Goal: Task Accomplishment & Management: Manage account settings

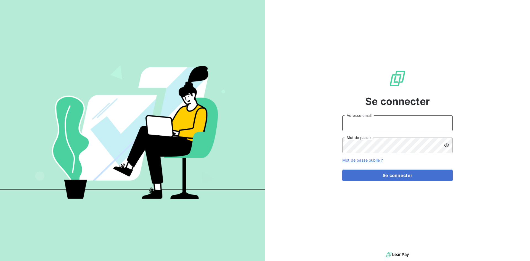
drag, startPoint x: 0, startPoint y: 0, endPoint x: 384, endPoint y: 122, distance: 402.7
click at [384, 122] on input "Adresse email" at bounding box center [397, 122] width 110 height 15
type input "[EMAIL_ADDRESS][DOMAIN_NAME]"
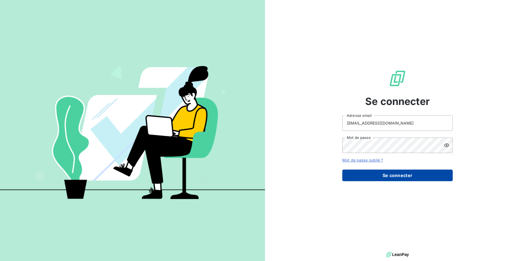
click at [389, 175] on button "Se connecter" at bounding box center [397, 176] width 110 height 12
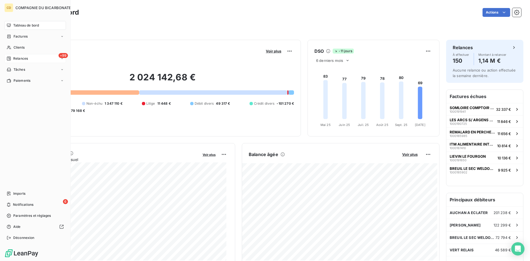
click at [20, 58] on span "Relances" at bounding box center [20, 58] width 15 height 5
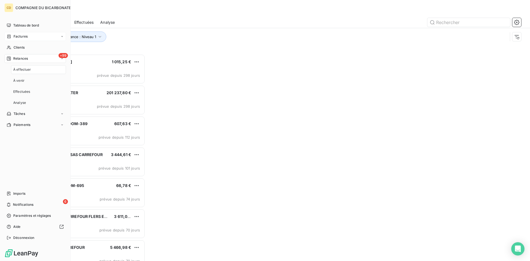
scroll to position [203, 115]
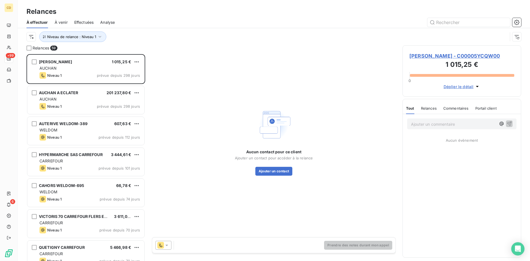
click at [87, 22] on span "Effectuées" at bounding box center [84, 23] width 20 height 6
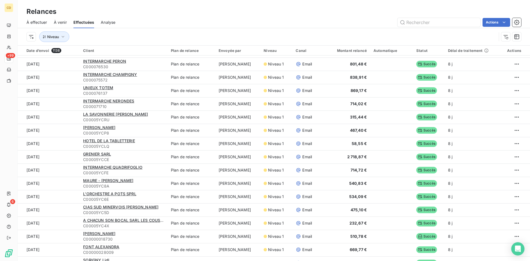
scroll to position [469, 0]
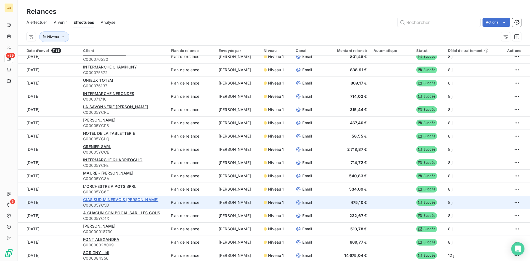
click at [95, 199] on span "CIAS SUD MINERVOIS [PERSON_NAME]" at bounding box center [120, 199] width 75 height 5
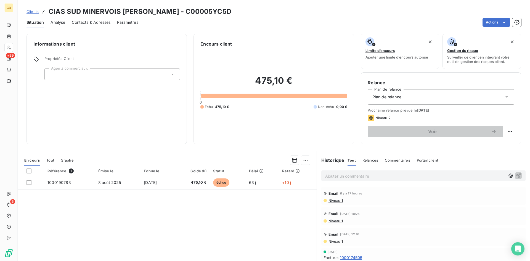
click at [356, 178] on p "Ajouter un commentaire ﻿" at bounding box center [415, 176] width 180 height 7
click at [348, 179] on p "EG: réponse du client" at bounding box center [415, 176] width 180 height 6
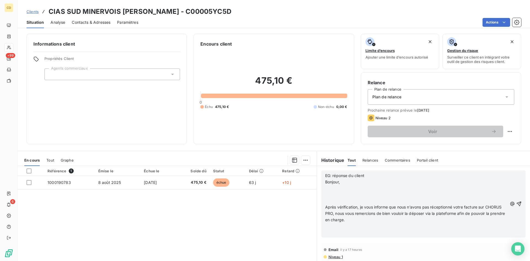
click at [322, 188] on div "EG: réponse du client [PERSON_NAME], ﻿ ﻿ Après vérification, je vous informe qu…" at bounding box center [423, 203] width 204 height 67
click at [327, 192] on p at bounding box center [416, 195] width 182 height 6
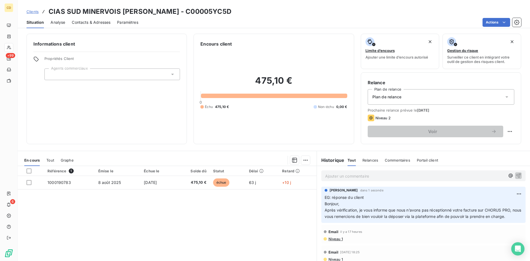
click at [343, 175] on p "Ajouter un commentaire ﻿" at bounding box center [415, 176] width 180 height 7
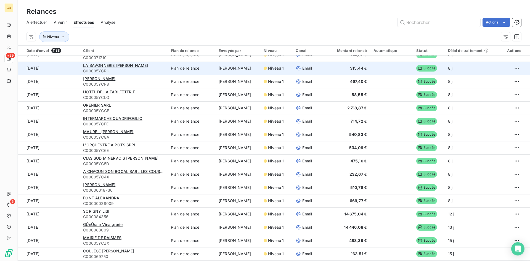
scroll to position [525, 0]
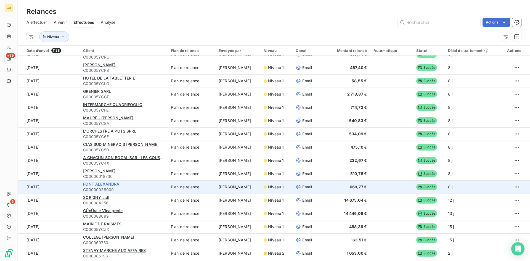
click at [104, 185] on span "FONT ALEXANDRA" at bounding box center [101, 184] width 36 height 5
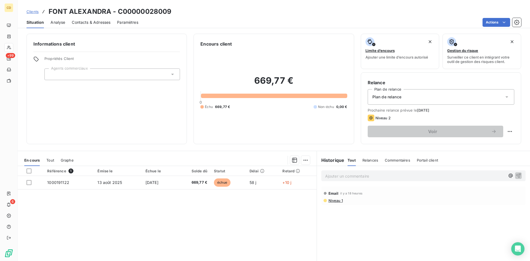
click at [334, 174] on p "Ajouter un commentaire ﻿" at bounding box center [415, 176] width 180 height 7
click at [342, 179] on p "EG: réponse de la cliente" at bounding box center [415, 176] width 180 height 6
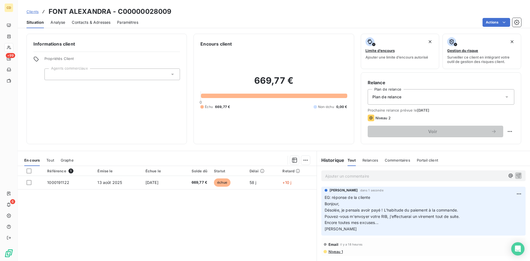
click at [334, 176] on p "Ajouter un commentaire ﻿" at bounding box center [415, 176] width 180 height 7
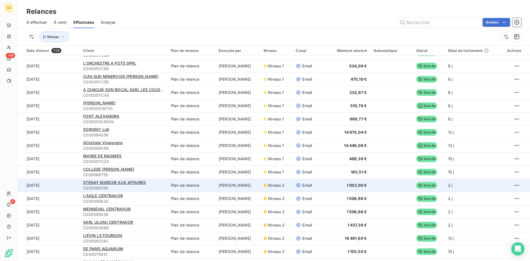
scroll to position [469, 0]
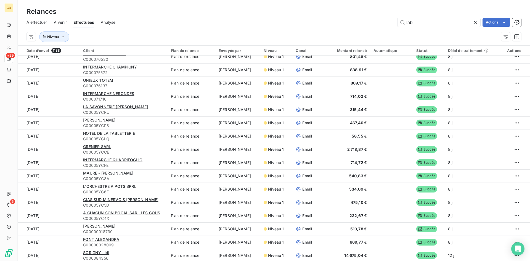
drag, startPoint x: 407, startPoint y: 20, endPoint x: 382, endPoint y: 20, distance: 25.4
click at [382, 20] on div "lab Actions" at bounding box center [321, 22] width 399 height 9
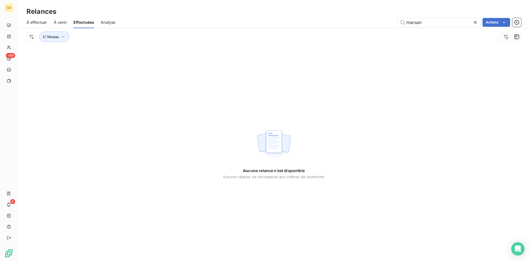
drag, startPoint x: 426, startPoint y: 22, endPoint x: 387, endPoint y: 22, distance: 39.2
click at [387, 22] on div "marsan Actions" at bounding box center [321, 22] width 399 height 9
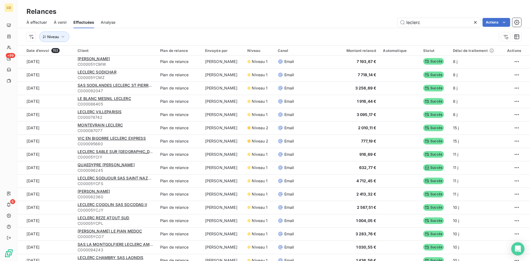
scroll to position [0, 0]
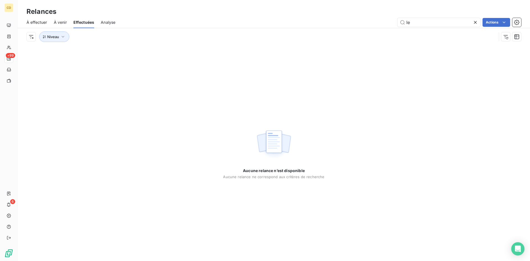
type input "l"
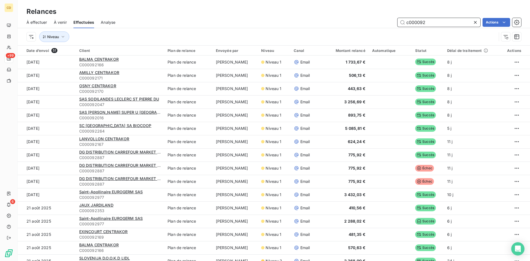
type input "c00009"
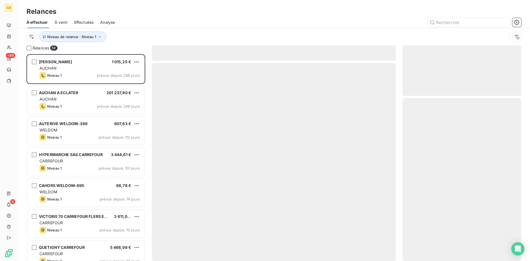
scroll to position [203, 115]
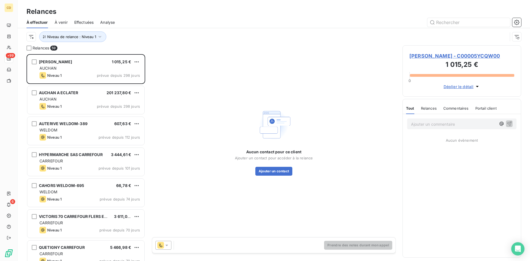
click at [80, 20] on span "Effectuées" at bounding box center [84, 23] width 20 height 6
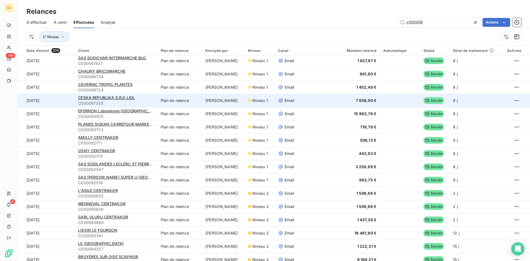
scroll to position [110, 0]
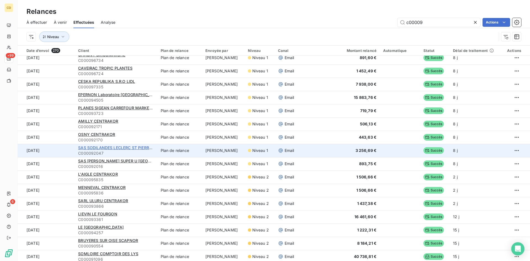
click at [120, 148] on span "SAS SODILANDES LECLERC ST PIERRE DU" at bounding box center [118, 147] width 80 height 5
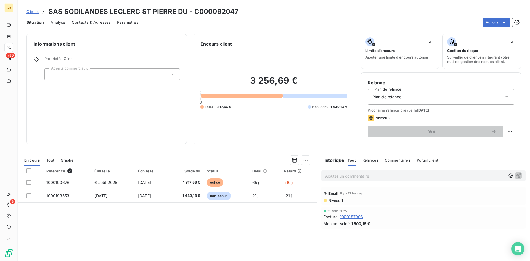
click at [335, 176] on p "Ajouter un commentaire ﻿" at bounding box center [415, 176] width 180 height 7
click at [335, 179] on p "EG: réponse" at bounding box center [415, 176] width 180 height 6
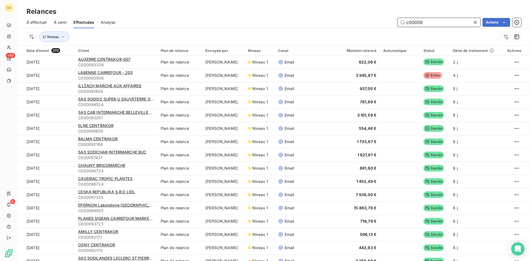
drag, startPoint x: 429, startPoint y: 22, endPoint x: 327, endPoint y: 23, distance: 102.7
click at [326, 23] on div "c00009 Actions" at bounding box center [321, 22] width 399 height 9
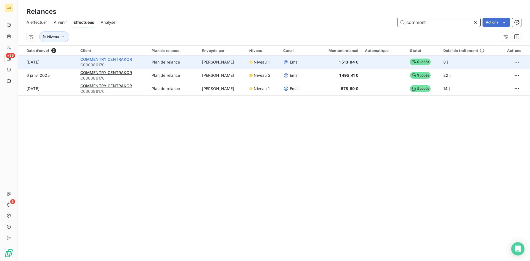
type input "comment"
click at [112, 59] on span "COMMENTRY CENTRAKOR" at bounding box center [106, 59] width 52 height 5
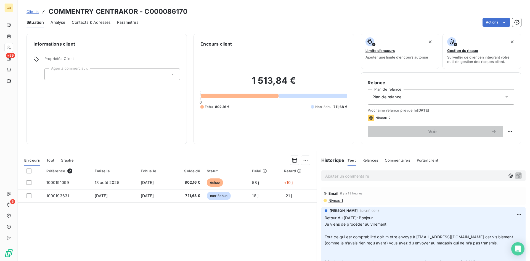
click at [353, 177] on p "Ajouter un commentaire ﻿" at bounding box center [415, 176] width 180 height 7
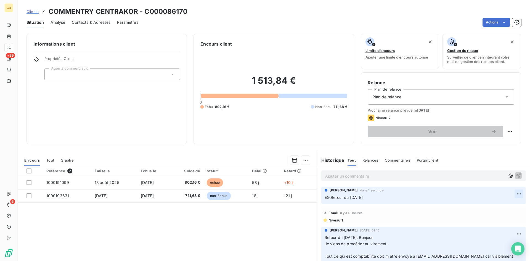
click at [509, 192] on html "CD +99 6 Clients COMMENTRY CENTRAKOR - C000086170 Situation Analyse Contacts & …" at bounding box center [265, 130] width 530 height 261
click at [495, 206] on div "Editer" at bounding box center [497, 206] width 31 height 9
click at [327, 196] on span "EG:Retour du [DATE]" at bounding box center [344, 197] width 38 height 5
click at [329, 197] on span "EG :Retour du [DATE]" at bounding box center [344, 197] width 39 height 5
click at [325, 201] on p "EG : Retour du [DATE]" at bounding box center [420, 197] width 190 height 6
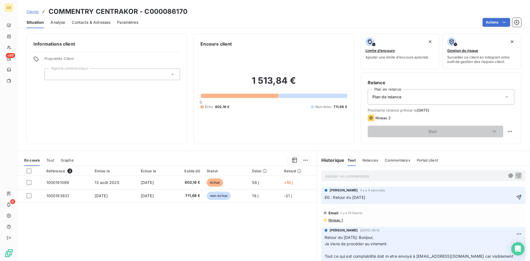
click at [329, 201] on p "EG : Retour du [DATE]" at bounding box center [420, 197] width 190 height 6
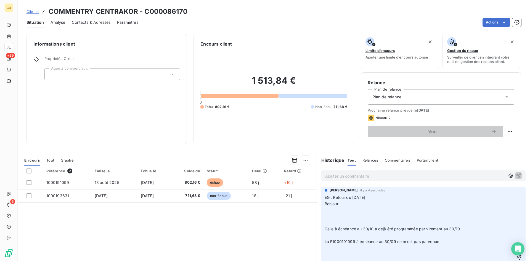
click at [322, 209] on div "[PERSON_NAME] il y a 4 secondes EG : Retour du [DATE] Bonjour ﻿ ﻿ Celle à échéa…" at bounding box center [423, 256] width 204 height 138
click at [325, 209] on p "﻿" at bounding box center [420, 210] width 190 height 6
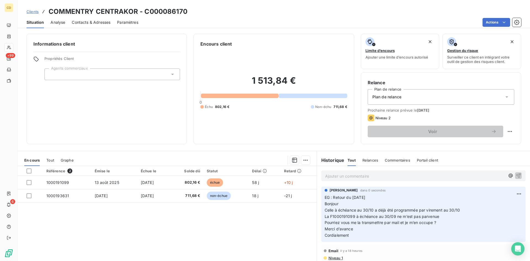
click at [371, 176] on p "Ajouter un commentaire ﻿" at bounding box center [415, 176] width 180 height 7
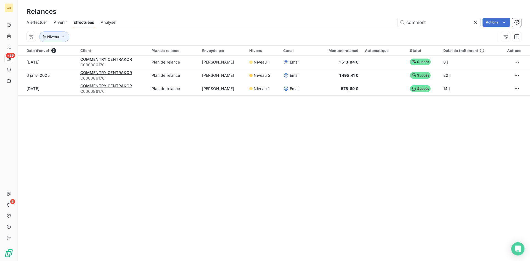
drag, startPoint x: 423, startPoint y: 23, endPoint x: 368, endPoint y: 23, distance: 54.4
click at [368, 23] on div "comment Actions" at bounding box center [321, 22] width 399 height 9
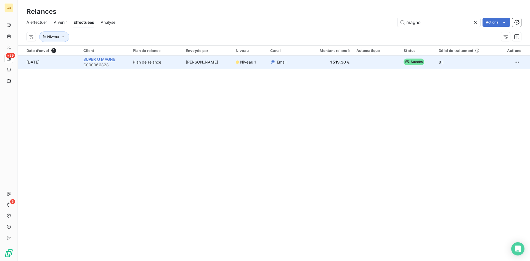
type input "magne"
click at [110, 57] on span "SUPER U MAGNE" at bounding box center [99, 59] width 32 height 5
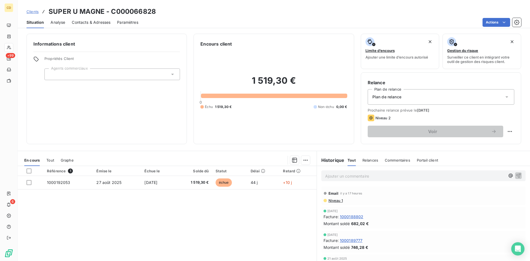
click at [368, 172] on div "Ajouter un commentaire ﻿" at bounding box center [415, 175] width 180 height 7
click at [373, 180] on div "Ajouter un commentaire ﻿" at bounding box center [423, 176] width 213 height 20
click at [373, 175] on p "Ajouter un commentaire ﻿" at bounding box center [415, 176] width 180 height 7
click at [343, 179] on p "EG: retour du [DATE]" at bounding box center [415, 176] width 180 height 6
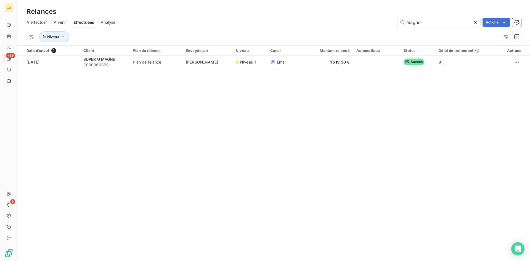
drag, startPoint x: 423, startPoint y: 20, endPoint x: 370, endPoint y: 22, distance: 52.8
click at [370, 22] on div "magne Actions" at bounding box center [321, 22] width 399 height 9
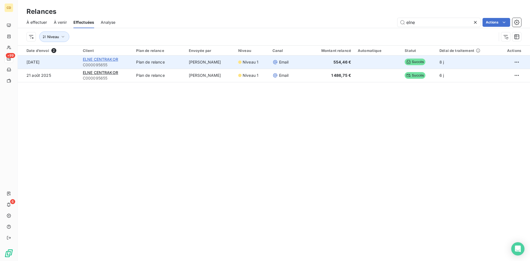
type input "elne"
click at [109, 60] on span "ELNE CENTRAKOR" at bounding box center [100, 59] width 35 height 5
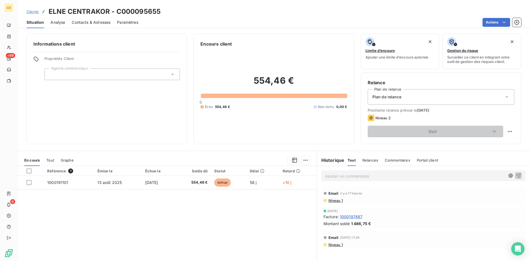
click at [335, 173] on p "Ajouter un commentaire ﻿" at bounding box center [415, 176] width 180 height 7
click at [325, 179] on p "EG: retour du [DATE]" at bounding box center [415, 176] width 180 height 6
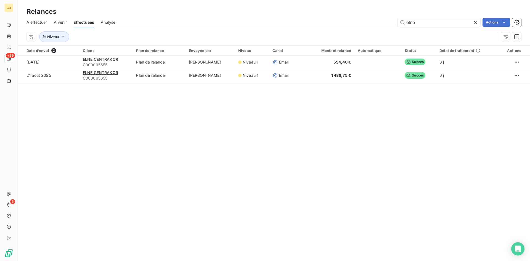
drag, startPoint x: 427, startPoint y: 23, endPoint x: 340, endPoint y: 24, distance: 87.3
click at [340, 24] on div "elne Actions" at bounding box center [321, 22] width 399 height 9
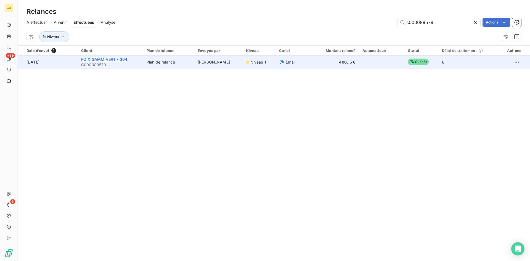
type input "c000089579"
click at [96, 60] on span "FOIX GAMM VERT - 304" at bounding box center [104, 59] width 46 height 5
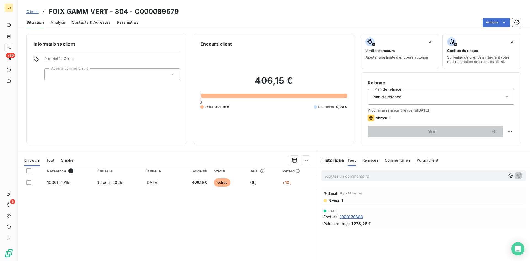
click at [353, 178] on p "Ajouter un commentaire ﻿" at bounding box center [415, 176] width 180 height 7
click at [344, 179] on p "EG: retour du [DATE]" at bounding box center [415, 176] width 180 height 6
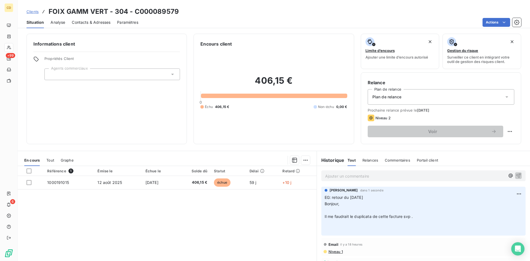
click at [387, 176] on p "Ajouter un commentaire ﻿" at bounding box center [415, 176] width 180 height 7
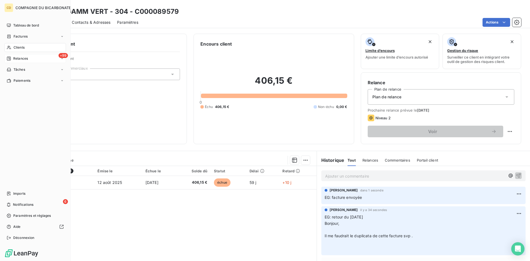
click at [9, 57] on icon at bounding box center [9, 59] width 4 height 4
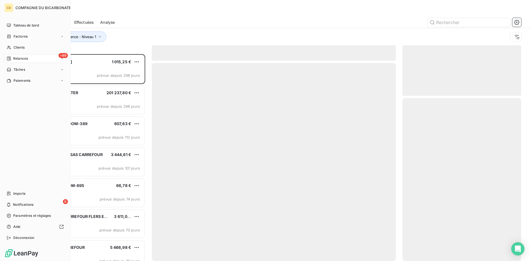
scroll to position [203, 115]
click at [20, 68] on span "À effectuer" at bounding box center [22, 69] width 18 height 5
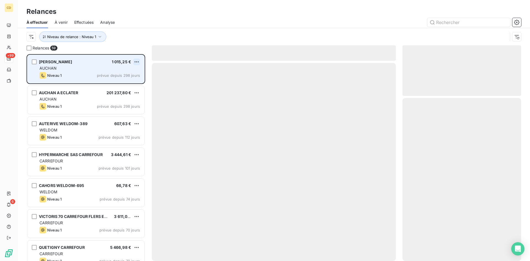
click at [135, 61] on html "CD +99 6 Relances À effectuer À venir Effectuées Analyse Niveau de relance : Ni…" at bounding box center [265, 130] width 530 height 261
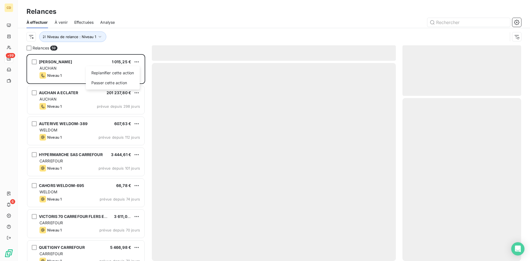
click at [62, 60] on html "CD +99 6 Relances À effectuer À venir Effectuées Analyse Niveau de relance : Ni…" at bounding box center [265, 130] width 530 height 261
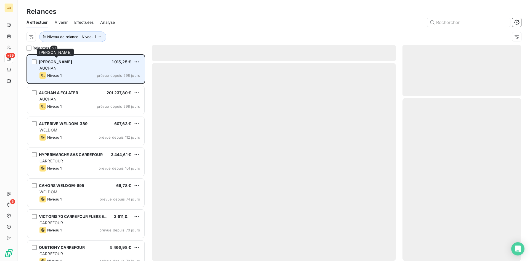
click at [64, 62] on span "[PERSON_NAME]" at bounding box center [55, 61] width 33 height 5
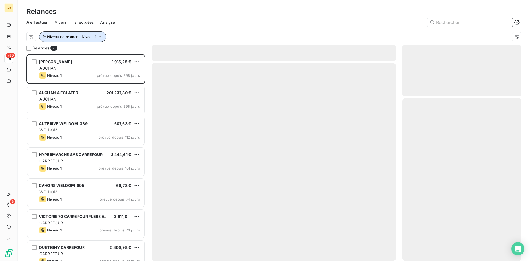
click at [100, 36] on icon "button" at bounding box center [100, 37] width 6 height 6
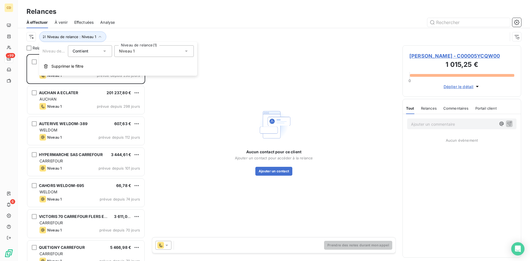
click at [105, 51] on icon at bounding box center [104, 51] width 3 height 1
click at [105, 51] on icon at bounding box center [105, 51] width 2 height 1
click at [69, 66] on span "Supprimer le filtre" at bounding box center [67, 67] width 32 height 6
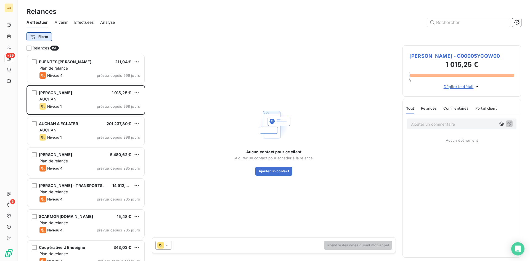
scroll to position [203, 115]
click at [36, 36] on html "CD +99 6 Relances À effectuer À venir Effectuées Analyse Filtrer Relances 150 P…" at bounding box center [265, 130] width 530 height 261
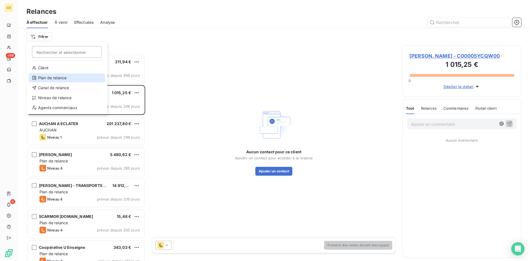
click at [57, 76] on div "Plan de relance" at bounding box center [67, 77] width 76 height 9
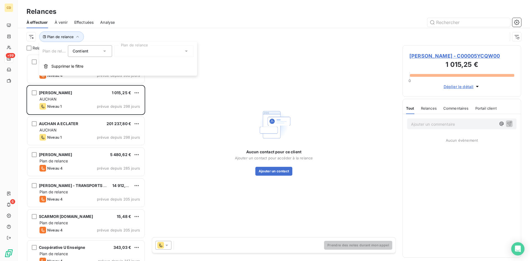
click at [185, 53] on icon at bounding box center [187, 51] width 6 height 6
click at [104, 50] on icon at bounding box center [105, 51] width 6 height 6
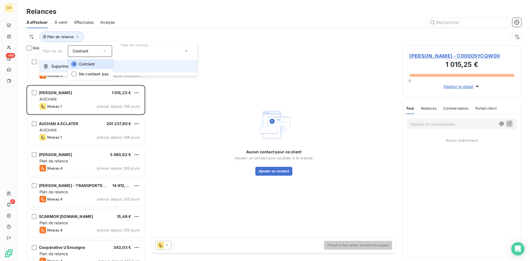
click at [51, 67] on button "Supprimer le filtre" at bounding box center [118, 66] width 158 height 12
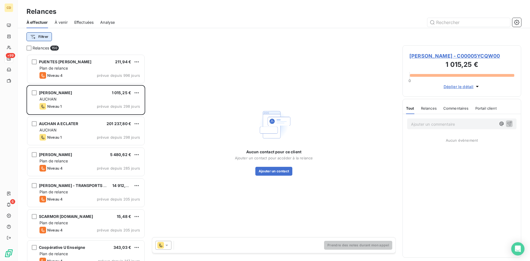
click at [44, 36] on html "CD +99 6 Relances À effectuer À venir Effectuées Analyse Filtrer Relances 150 P…" at bounding box center [265, 130] width 530 height 261
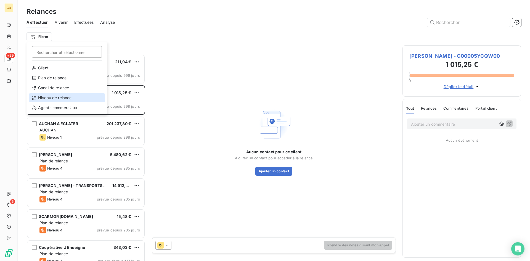
click at [65, 94] on div "Niveau de relance" at bounding box center [67, 97] width 76 height 9
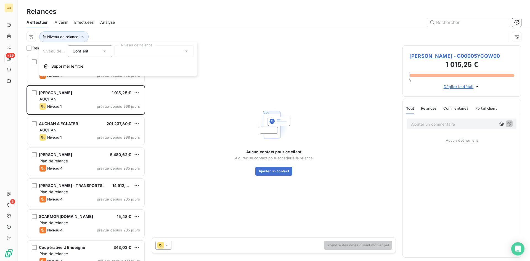
click at [187, 51] on icon at bounding box center [186, 51] width 3 height 1
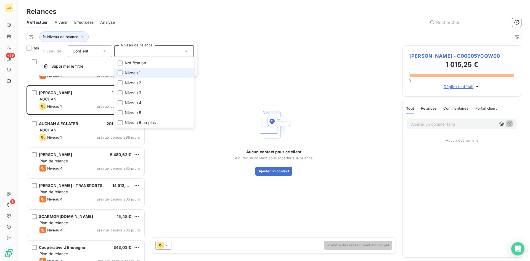
click at [134, 73] on span "Niveau 1" at bounding box center [133, 73] width 16 height 6
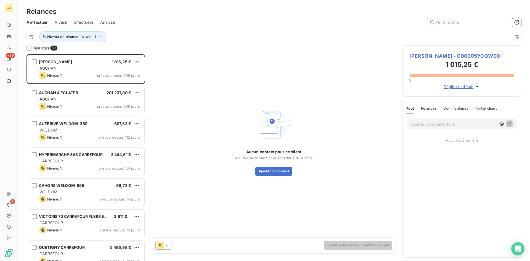
click at [225, 28] on div "Niveau de relance : Niveau 1" at bounding box center [274, 36] width 495 height 17
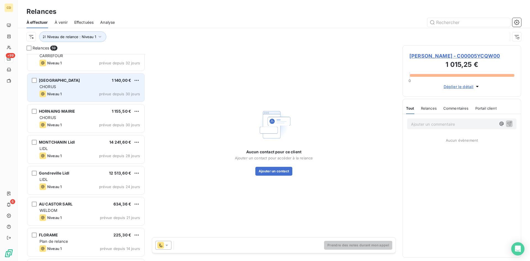
scroll to position [856, 0]
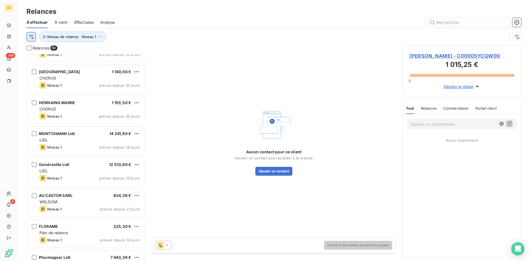
click at [31, 38] on html "CD +99 6 Relances À effectuer À venir Effectuées Analyse Niveau de relance : Ni…" at bounding box center [265, 130] width 530 height 261
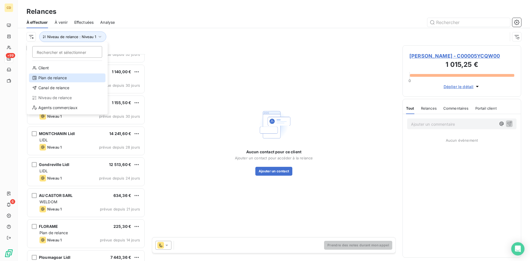
click at [51, 76] on div "Plan de relance" at bounding box center [67, 77] width 76 height 9
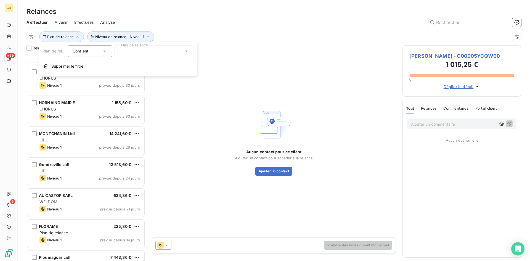
click at [105, 50] on icon at bounding box center [105, 51] width 6 height 6
click at [98, 70] on li "Ne contient pas" at bounding box center [90, 74] width 45 height 10
click at [202, 36] on div "Plan de relance Niveau de relance : Niveau 1" at bounding box center [267, 36] width 481 height 10
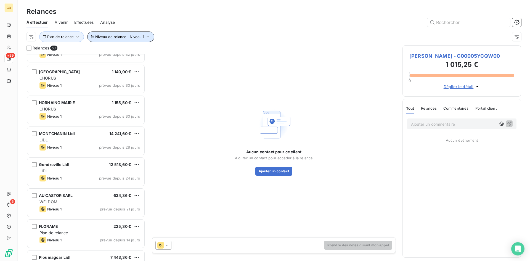
click at [147, 36] on icon "button" at bounding box center [148, 37] width 6 height 6
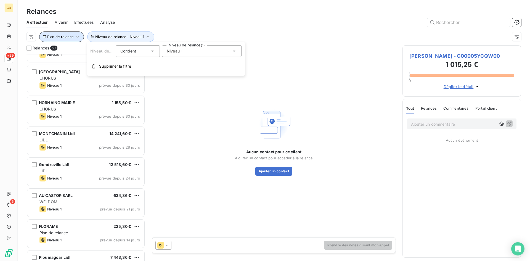
click at [62, 35] on span "Plan de relance" at bounding box center [60, 37] width 27 height 4
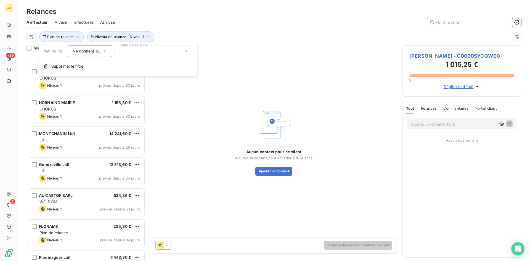
click at [105, 49] on icon at bounding box center [105, 51] width 6 height 6
click at [104, 49] on icon at bounding box center [105, 51] width 6 height 6
click at [78, 66] on span "Supprimer le filtre" at bounding box center [67, 67] width 32 height 6
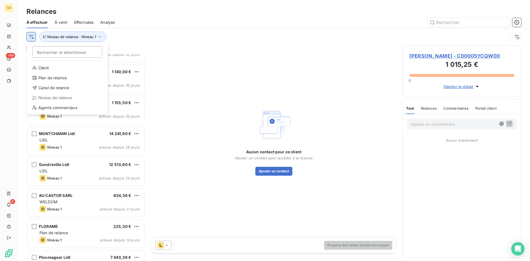
click at [31, 37] on html "CD +99 6 Relances À effectuer À venir Effectuées Analyse Rechercher et sélectio…" at bounding box center [265, 130] width 530 height 261
click at [42, 66] on div "Client" at bounding box center [67, 68] width 76 height 9
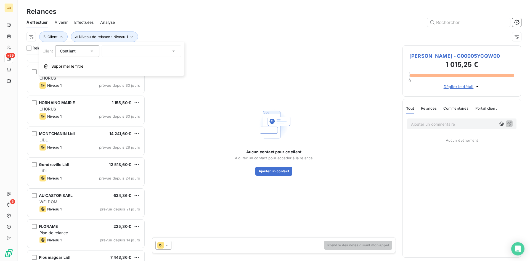
click at [164, 49] on div at bounding box center [142, 51] width 80 height 12
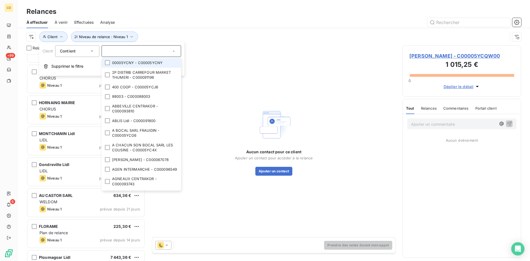
click at [162, 49] on input "text" at bounding box center [138, 51] width 65 height 5
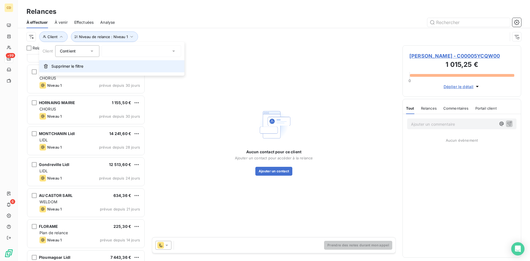
click at [60, 64] on span "Supprimer le filtre" at bounding box center [67, 67] width 32 height 6
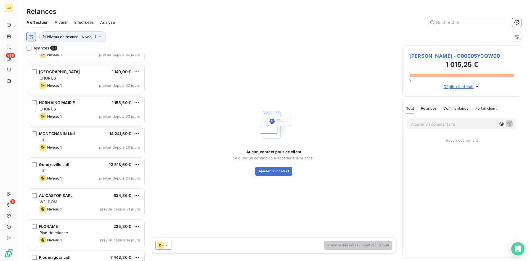
click at [34, 37] on html "CD +99 6 Relances À effectuer À venir Effectuées Analyse Niveau de relance : Ni…" at bounding box center [265, 130] width 530 height 261
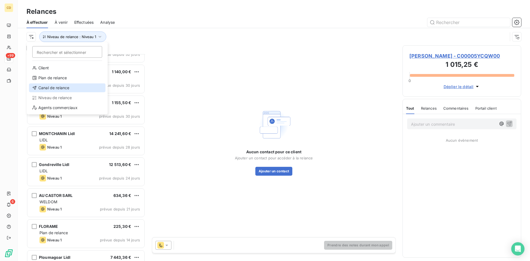
click at [50, 84] on div "Canal de relance" at bounding box center [67, 87] width 76 height 9
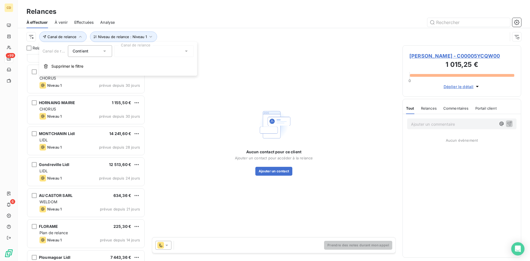
click at [186, 50] on icon at bounding box center [187, 51] width 6 height 6
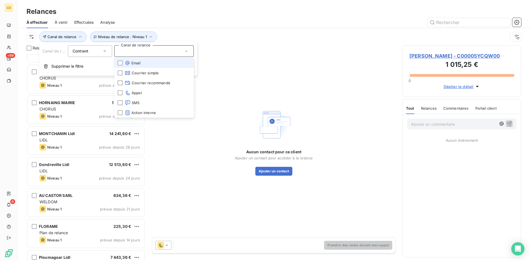
click at [184, 50] on icon at bounding box center [187, 51] width 6 height 6
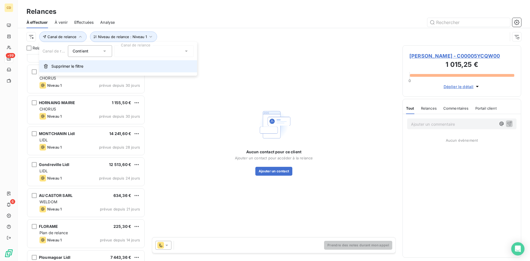
click at [61, 64] on span "Supprimer le filtre" at bounding box center [67, 67] width 32 height 6
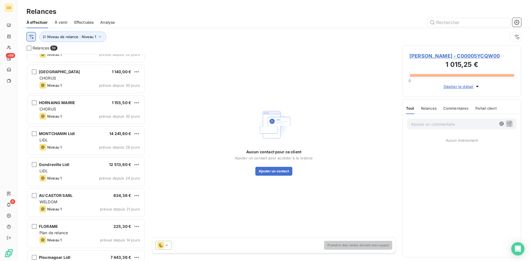
click at [29, 35] on html "CD +99 6 Relances À effectuer À venir Effectuées Analyse Niveau de relance : Ni…" at bounding box center [265, 130] width 530 height 261
click at [132, 38] on html "CD +99 6 Relances À effectuer À venir Effectuées Analyse Niveau de relance : Ni…" at bounding box center [265, 130] width 530 height 261
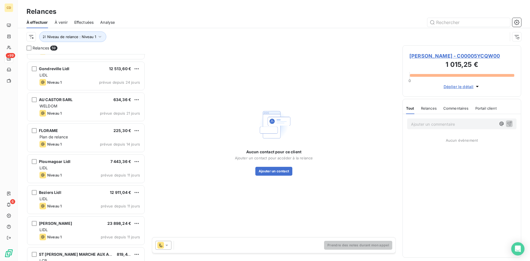
scroll to position [967, 0]
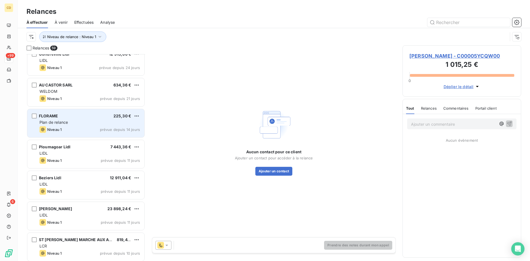
click at [72, 118] on div "FLORAME 225,30 €" at bounding box center [89, 115] width 101 height 5
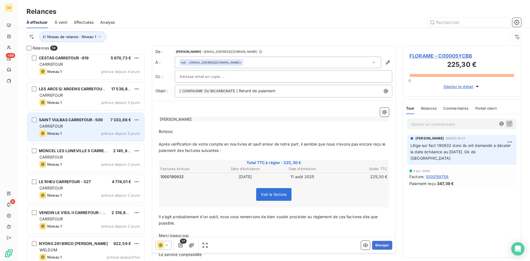
scroll to position [1618, 0]
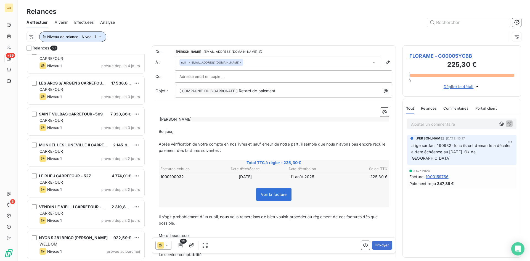
click at [98, 36] on icon "button" at bounding box center [100, 37] width 6 height 6
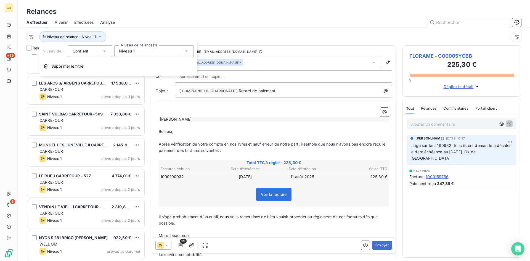
click at [187, 51] on icon at bounding box center [186, 51] width 3 height 1
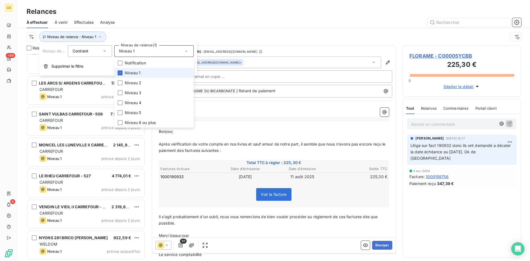
click at [129, 73] on span "Niveau 1" at bounding box center [133, 73] width 16 height 6
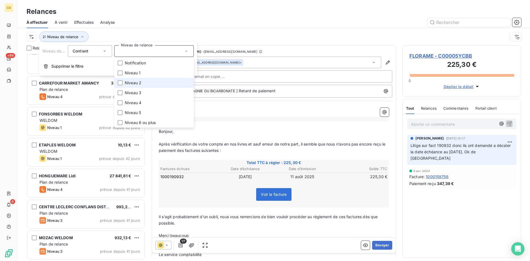
click at [128, 81] on span "Niveau 2" at bounding box center [133, 83] width 17 height 6
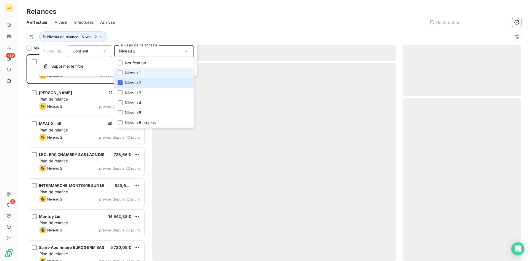
scroll to position [203, 115]
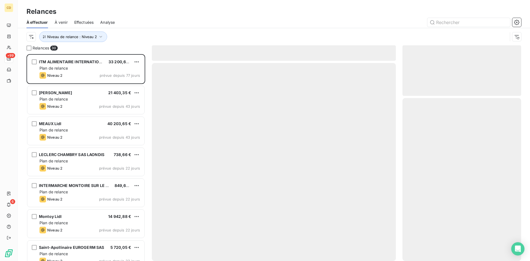
click at [165, 23] on div at bounding box center [321, 22] width 400 height 9
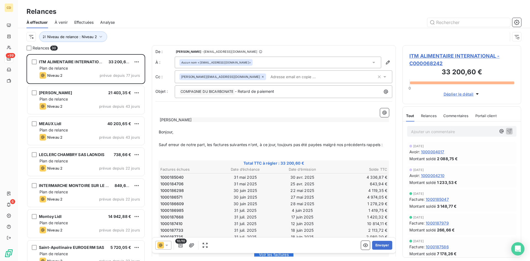
scroll to position [28, 0]
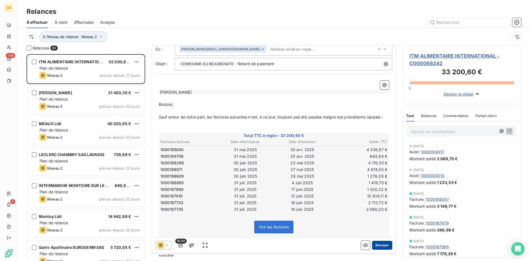
click at [374, 245] on button "Envoyer" at bounding box center [382, 245] width 20 height 9
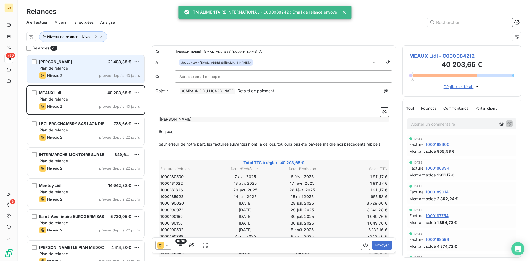
click at [82, 68] on div "Plan de relance" at bounding box center [89, 68] width 101 height 6
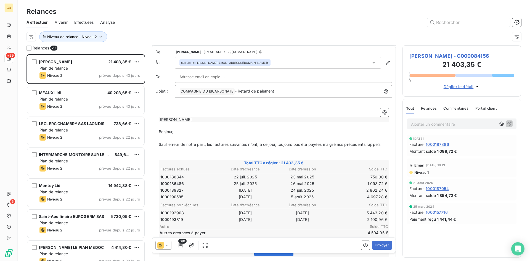
scroll to position [28, 0]
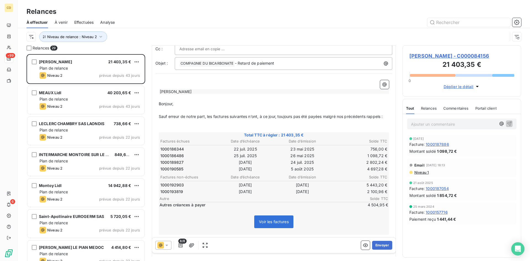
click at [423, 173] on span "Niveau 1" at bounding box center [421, 172] width 15 height 4
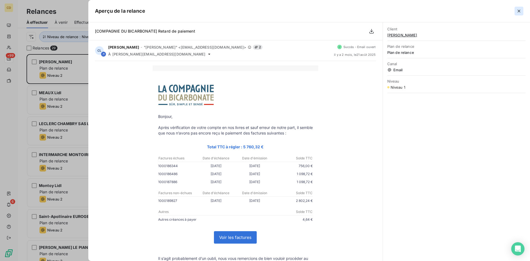
click at [521, 7] on button "button" at bounding box center [519, 11] width 9 height 9
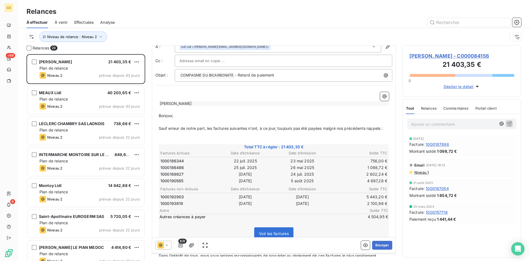
scroll to position [0, 0]
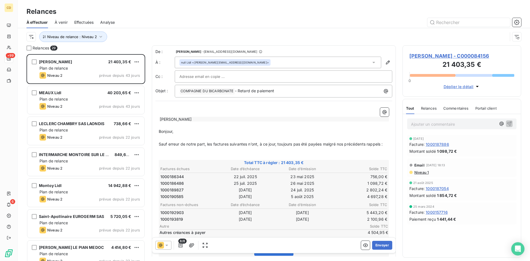
click at [273, 62] on div "null Lidl <[PERSON_NAME][EMAIL_ADDRESS][DOMAIN_NAME]>" at bounding box center [278, 63] width 207 height 12
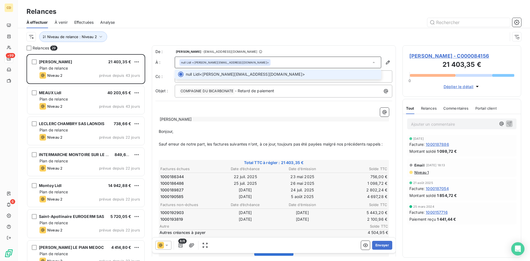
click at [266, 64] on div "null Lidl <[PERSON_NAME][EMAIL_ADDRESS][DOMAIN_NAME]>" at bounding box center [278, 63] width 207 height 12
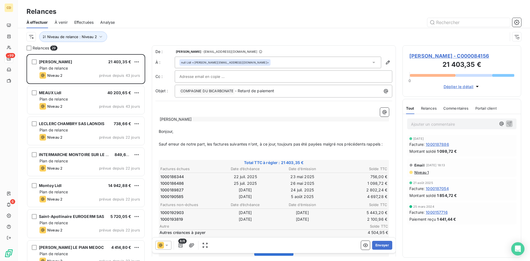
click at [258, 76] on div at bounding box center [283, 76] width 208 height 8
click at [239, 63] on div "null Lidl <[PERSON_NAME][EMAIL_ADDRESS][DOMAIN_NAME]>" at bounding box center [278, 63] width 207 height 12
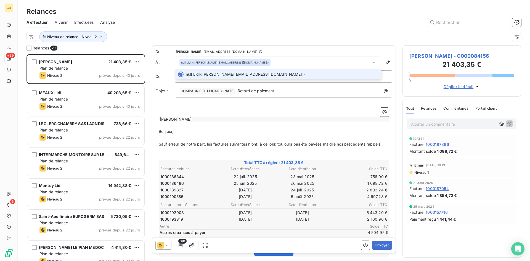
click at [246, 63] on div "null Lidl <[PERSON_NAME][EMAIL_ADDRESS][DOMAIN_NAME]>" at bounding box center [278, 63] width 207 height 12
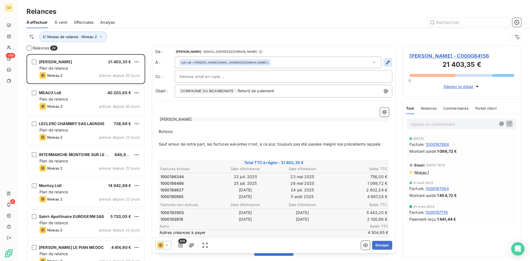
click at [385, 61] on icon "button" at bounding box center [388, 63] width 6 height 6
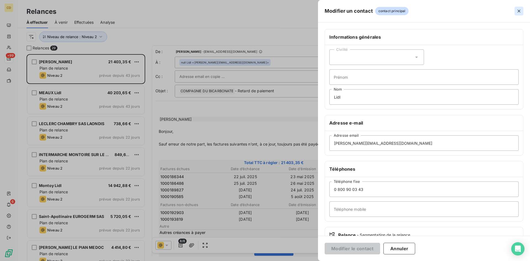
click at [518, 9] on icon "button" at bounding box center [519, 11] width 6 height 6
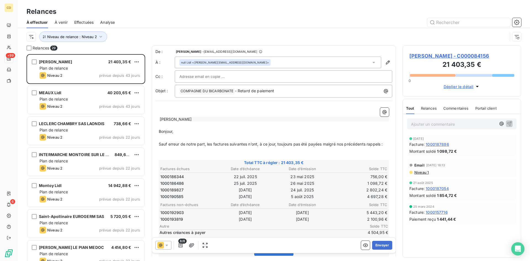
click at [426, 57] on span "[PERSON_NAME] - C000084156" at bounding box center [462, 55] width 105 height 7
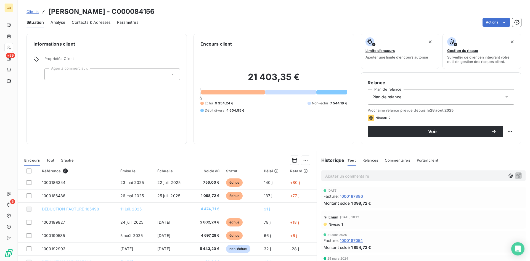
click at [98, 23] on span "Contacts & Adresses" at bounding box center [91, 23] width 39 height 6
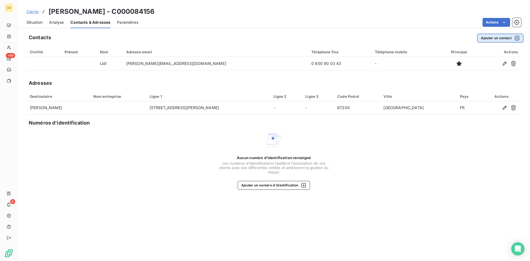
click at [481, 37] on button "Ajouter un contact" at bounding box center [500, 38] width 46 height 9
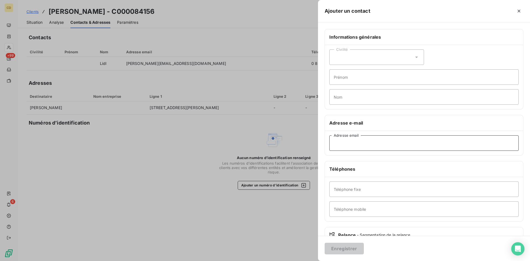
click at [351, 144] on input "Adresse email" at bounding box center [423, 142] width 189 height 15
paste input "[EMAIL_ADDRESS][DOMAIN_NAME]"
type input "[EMAIL_ADDRESS][DOMAIN_NAME]"
drag, startPoint x: 339, startPoint y: 247, endPoint x: 347, endPoint y: 233, distance: 17.1
click at [339, 247] on button "Enregistrer" at bounding box center [344, 249] width 39 height 12
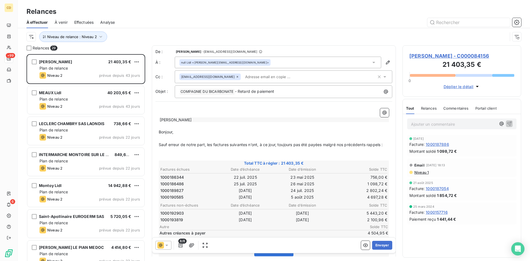
scroll to position [203, 115]
click at [386, 62] on icon "button" at bounding box center [388, 62] width 4 height 4
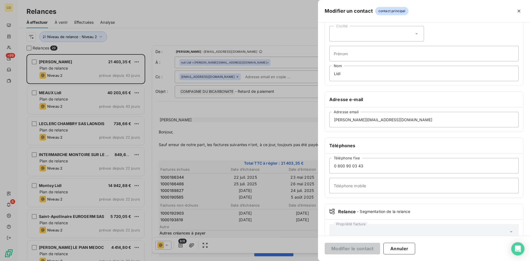
scroll to position [0, 0]
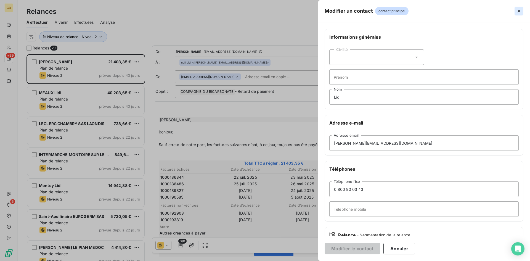
click at [518, 10] on icon "button" at bounding box center [519, 11] width 6 height 6
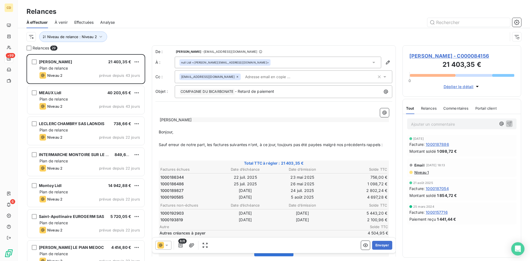
click at [439, 55] on span "[PERSON_NAME] - C000084156" at bounding box center [462, 55] width 105 height 7
click at [378, 241] on button "Envoyer" at bounding box center [382, 245] width 20 height 9
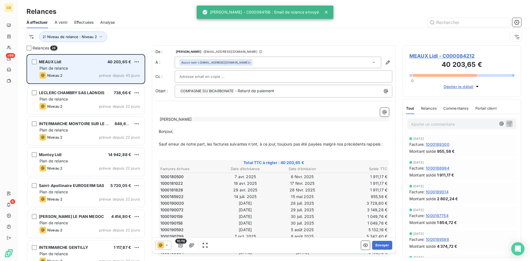
click at [66, 67] on span "Plan de relance" at bounding box center [53, 68] width 28 height 5
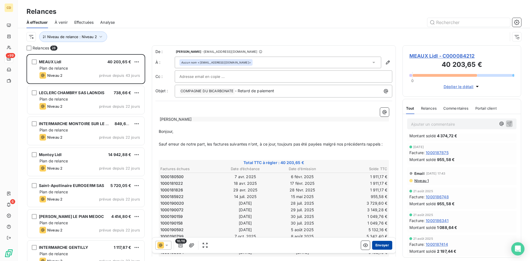
click at [378, 245] on button "Envoyer" at bounding box center [382, 245] width 20 height 9
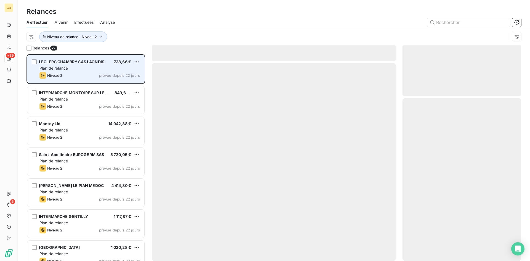
click at [79, 69] on div "Plan de relance" at bounding box center [89, 68] width 101 height 6
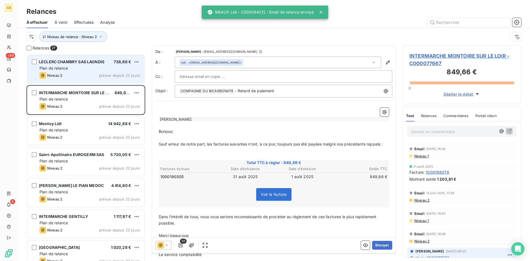
click at [79, 68] on div "Plan de relance" at bounding box center [89, 68] width 101 height 6
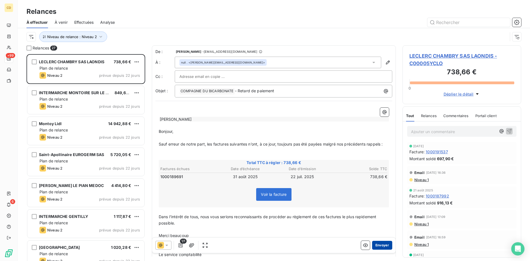
click at [377, 244] on button "Envoyer" at bounding box center [382, 245] width 20 height 9
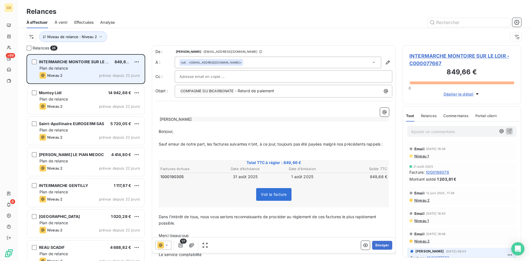
click at [70, 71] on div "INTERMARCHE MONTOIRE SUR LE LOIR 849,66 € Plan de relance Niveau 2 prévue depui…" at bounding box center [85, 69] width 117 height 28
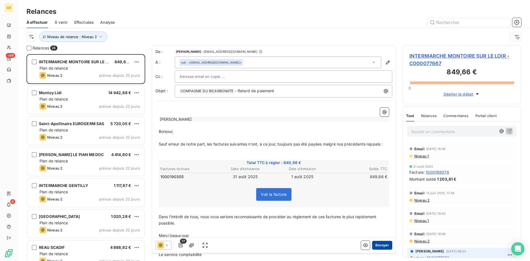
click at [381, 246] on button "Envoyer" at bounding box center [382, 245] width 20 height 9
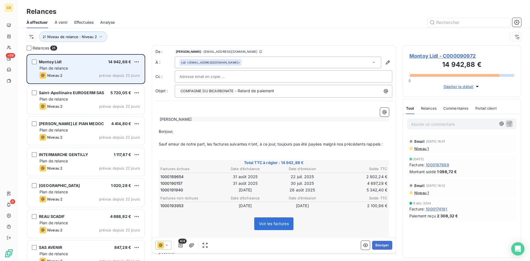
click at [85, 69] on div "Plan de relance" at bounding box center [89, 68] width 101 height 6
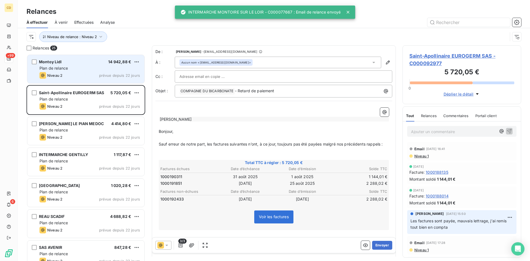
click at [86, 68] on div "Plan de relance" at bounding box center [89, 68] width 101 height 6
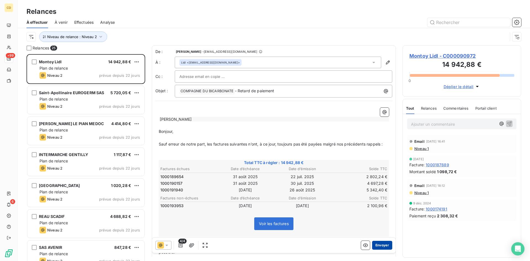
click at [375, 245] on button "Envoyer" at bounding box center [382, 245] width 20 height 9
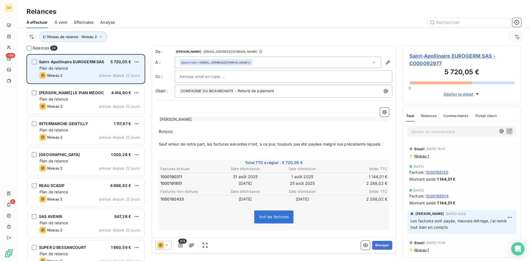
click at [67, 65] on div "Plan de relance" at bounding box center [89, 68] width 101 height 6
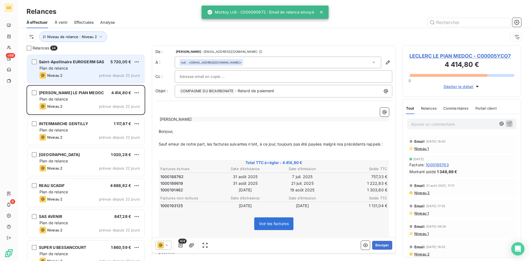
click at [67, 65] on div "Saint-Apollinaire EUROGERM SAS 5 720,05 € Plan de relance Niveau 2 prévue depui…" at bounding box center [85, 69] width 117 height 28
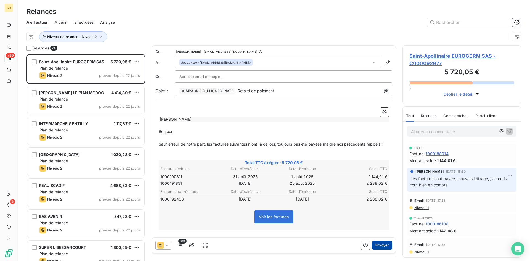
click at [380, 245] on button "Envoyer" at bounding box center [382, 245] width 20 height 9
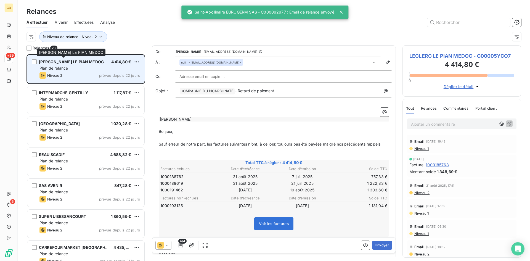
click at [52, 65] on div "[PERSON_NAME] LE PIAN MEDOC" at bounding box center [71, 62] width 65 height 6
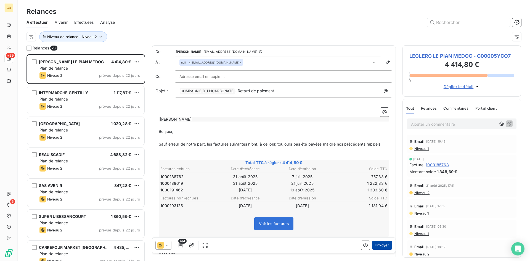
click at [376, 244] on button "Envoyer" at bounding box center [382, 245] width 20 height 9
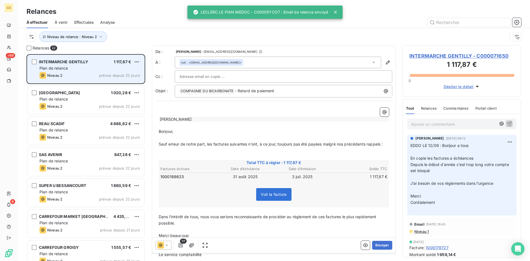
click at [67, 72] on div "Niveau 2 prévue depuis 22 jours" at bounding box center [89, 75] width 101 height 7
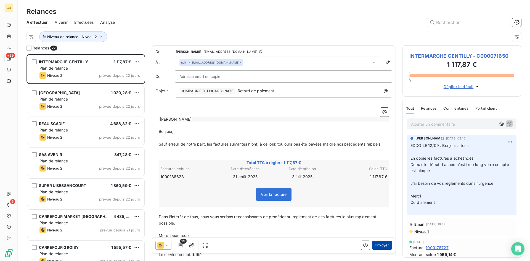
click at [379, 244] on button "Envoyer" at bounding box center [382, 245] width 20 height 9
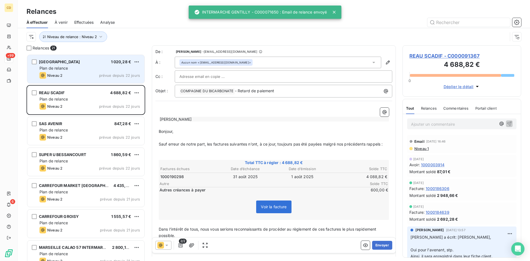
click at [70, 65] on div "Plan de relance" at bounding box center [89, 68] width 101 height 6
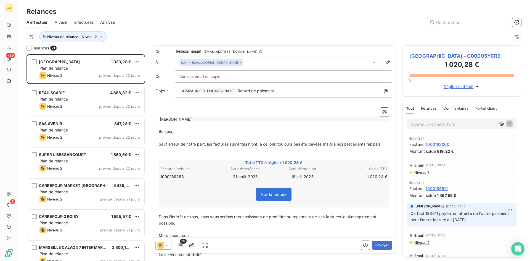
click at [437, 56] on span "[GEOGRAPHIC_DATA] - C00005YCR9" at bounding box center [462, 55] width 105 height 7
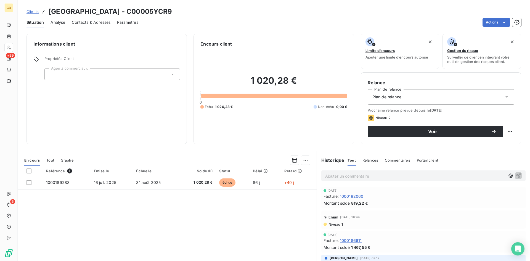
click at [413, 98] on div "Plan de relance" at bounding box center [441, 96] width 147 height 15
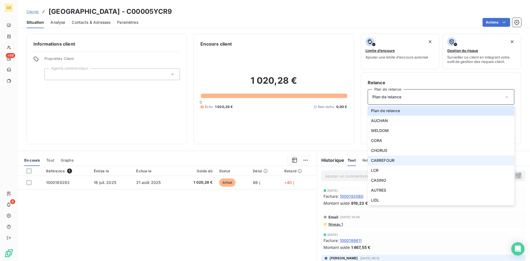
click at [387, 161] on span "CARREFOUR" at bounding box center [382, 161] width 23 height 6
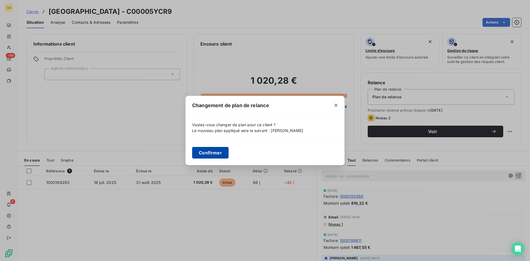
click at [201, 152] on button "Confirmer" at bounding box center [210, 153] width 36 height 12
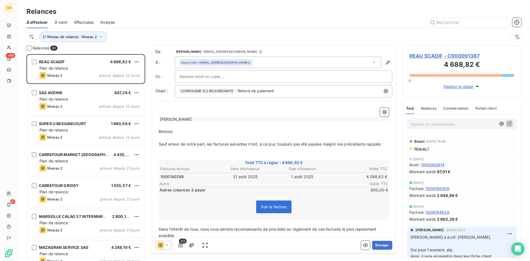
scroll to position [203, 115]
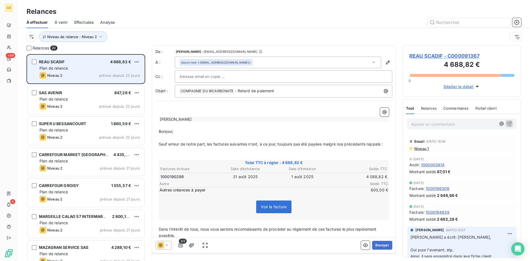
click at [68, 66] on div "Plan de relance" at bounding box center [89, 68] width 101 height 6
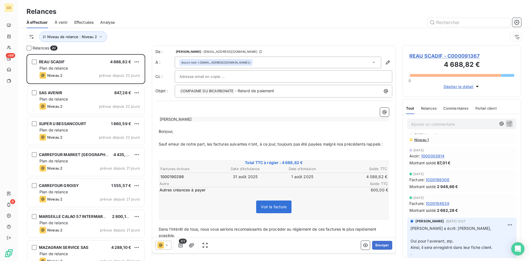
scroll to position [0, 0]
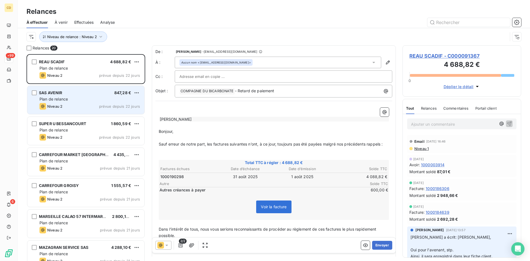
click at [73, 93] on div "SAS AVENIR 847,28 €" at bounding box center [89, 92] width 101 height 5
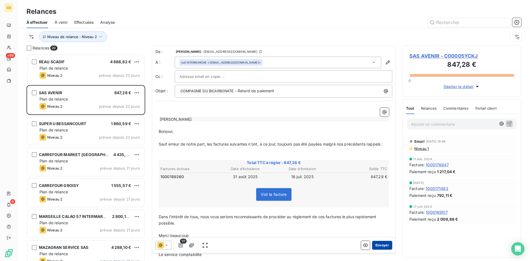
click at [379, 243] on button "Envoyer" at bounding box center [382, 245] width 20 height 9
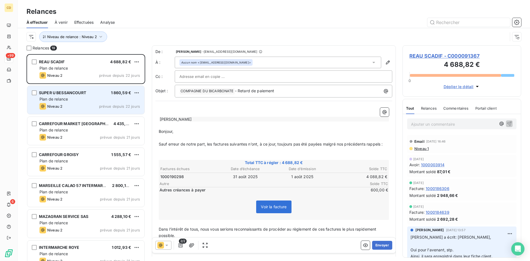
click at [73, 100] on div "Plan de relance" at bounding box center [89, 99] width 101 height 6
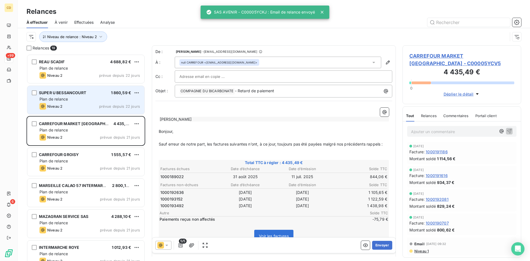
click at [73, 100] on div "Plan de relance" at bounding box center [89, 99] width 101 height 6
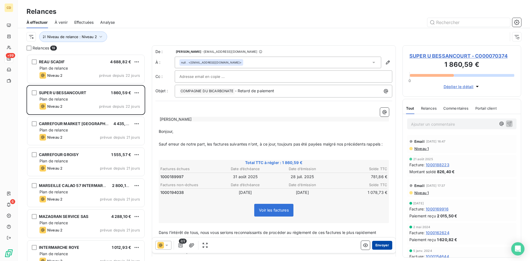
click at [379, 245] on button "Envoyer" at bounding box center [382, 245] width 20 height 9
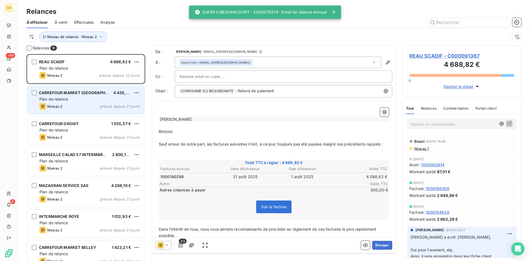
click at [63, 102] on div "CARREFOUR MARKET [GEOGRAPHIC_DATA] 4 435,49 € Plan de relance Niveau 2 prévue d…" at bounding box center [85, 100] width 117 height 28
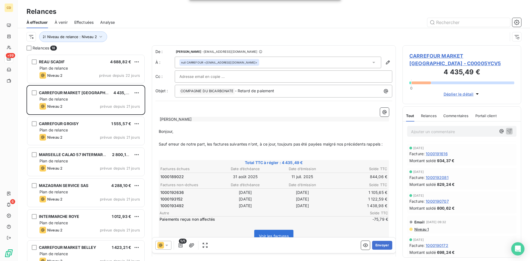
scroll to position [55, 0]
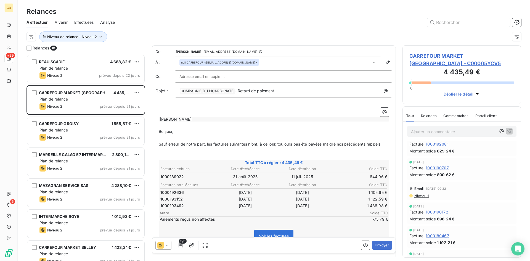
click at [425, 196] on span "Niveau 1" at bounding box center [421, 196] width 15 height 4
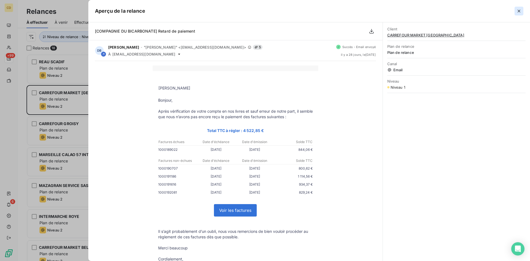
click at [520, 12] on icon "button" at bounding box center [519, 11] width 6 height 6
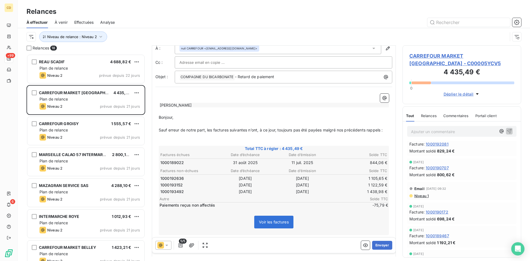
scroll to position [28, 0]
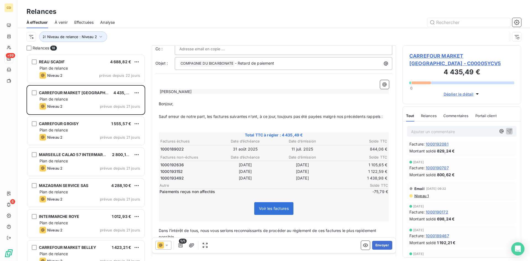
click at [180, 243] on span "5/5" at bounding box center [183, 241] width 8 height 5
click at [180, 245] on icon "button" at bounding box center [181, 245] width 6 height 6
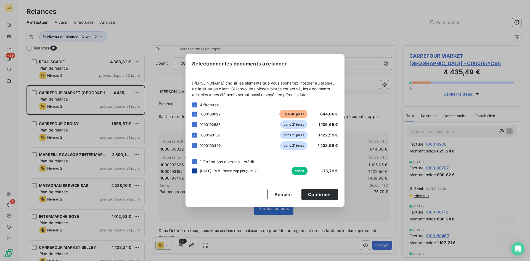
click at [192, 171] on div at bounding box center [194, 170] width 5 height 5
click at [323, 193] on button "Confirmer" at bounding box center [320, 195] width 36 height 12
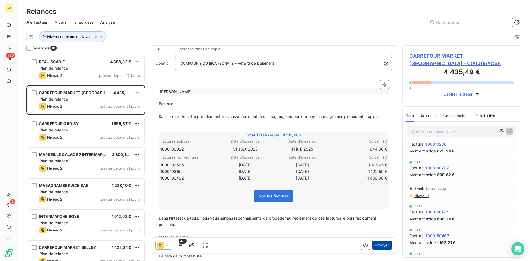
click at [378, 244] on button "Envoyer" at bounding box center [382, 245] width 20 height 9
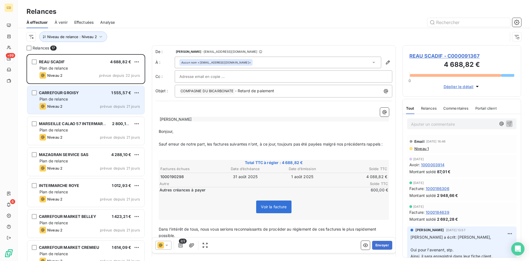
click at [68, 97] on span "Plan de relance" at bounding box center [53, 99] width 28 height 5
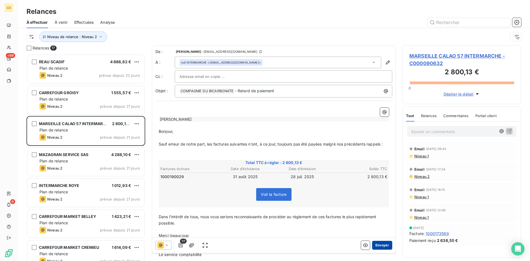
click at [381, 243] on button "Envoyer" at bounding box center [382, 245] width 20 height 9
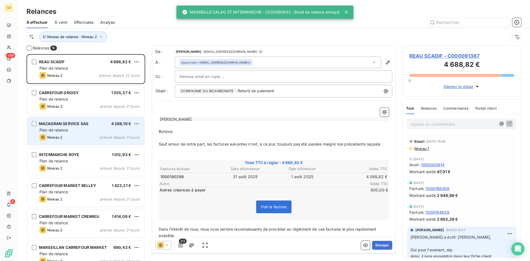
click at [91, 124] on div "MAZAGRAN SERVICE SAS 4 288,10 €" at bounding box center [89, 123] width 101 height 5
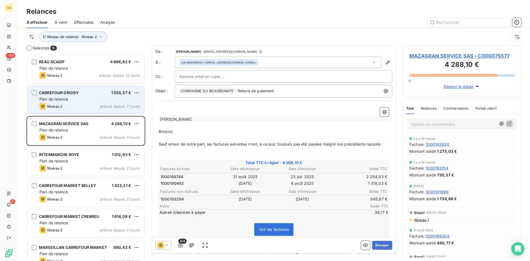
click at [45, 99] on span "Plan de relance" at bounding box center [53, 99] width 28 height 5
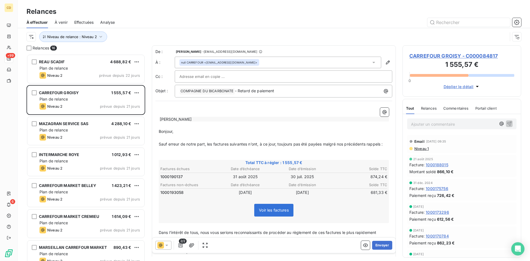
drag, startPoint x: 255, startPoint y: 62, endPoint x: 250, endPoint y: 64, distance: 4.8
click at [250, 64] on div "null CARREFOUR <[EMAIL_ADDRESS][DOMAIN_NAME]>" at bounding box center [278, 63] width 207 height 12
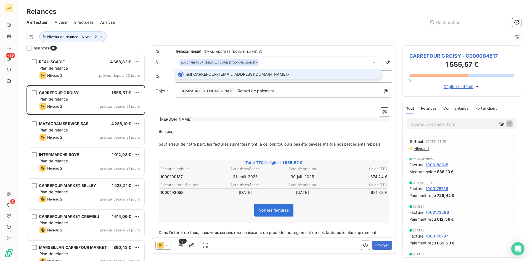
copy div "<[EMAIL_ADDRESS][DOMAIN_NAME]"
click at [285, 112] on p "﻿" at bounding box center [274, 111] width 230 height 6
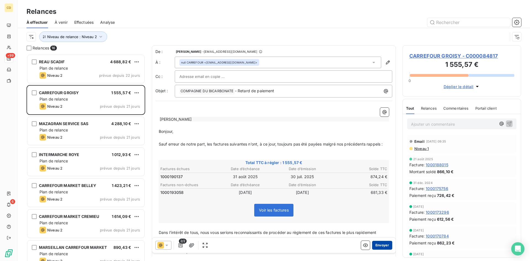
click at [379, 244] on button "Envoyer" at bounding box center [382, 245] width 20 height 9
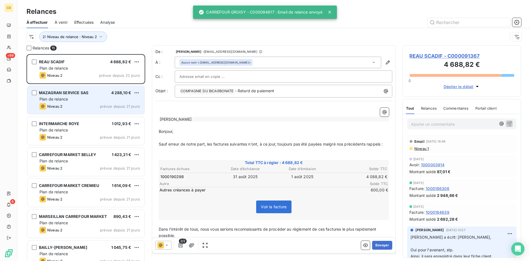
click at [65, 99] on span "Plan de relance" at bounding box center [53, 99] width 28 height 5
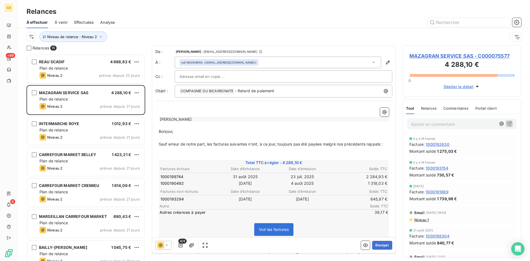
click at [89, 22] on span "Effectuées" at bounding box center [84, 23] width 20 height 6
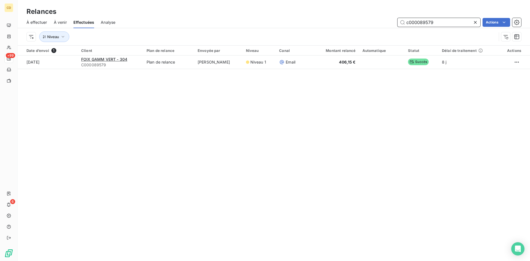
drag, startPoint x: 437, startPoint y: 21, endPoint x: 423, endPoint y: 20, distance: 13.3
click at [423, 21] on input "c000089579" at bounding box center [439, 22] width 83 height 9
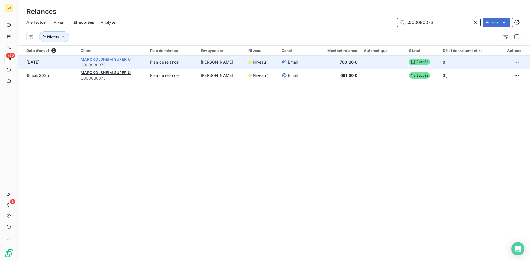
type input "c000080073"
click at [94, 59] on span "MARCKOLSHEIM SUPER U" at bounding box center [106, 59] width 50 height 5
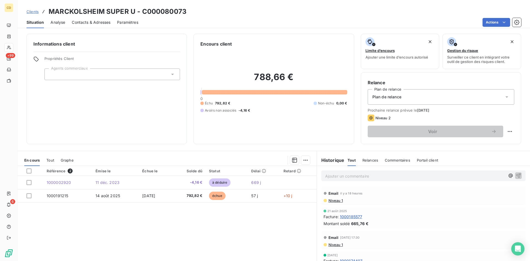
click at [342, 174] on p "Ajouter un commentaire ﻿" at bounding box center [415, 176] width 180 height 7
click at [340, 179] on p "EG: retour du [DATE]" at bounding box center [415, 176] width 180 height 6
click at [338, 176] on p "Ajouter un commentaire ﻿" at bounding box center [415, 176] width 180 height 7
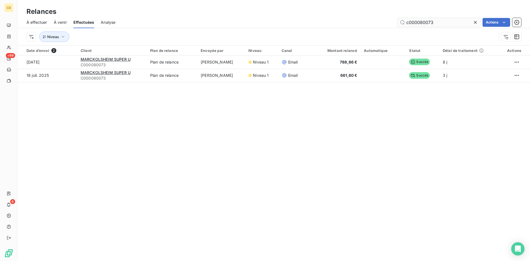
click at [441, 23] on input "c000080073" at bounding box center [439, 22] width 83 height 9
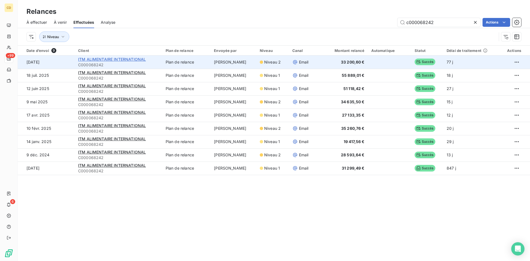
type input "c000068242"
click at [121, 59] on span "ITM ALIMENTAIRE INTERNATIONAL" at bounding box center [112, 59] width 68 height 5
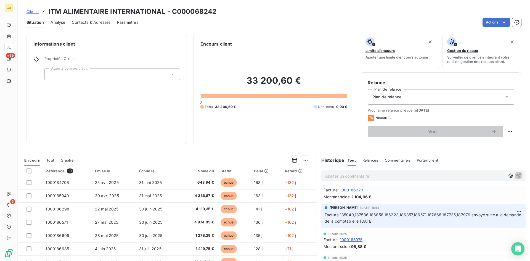
scroll to position [193, 0]
click at [366, 175] on p "Ajouter un commentaire ﻿" at bounding box center [415, 176] width 180 height 7
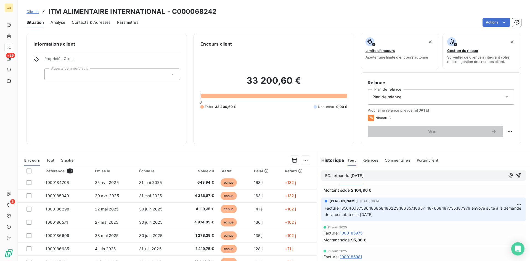
click at [360, 179] on p "EG: retour du [DATE]" at bounding box center [415, 176] width 180 height 6
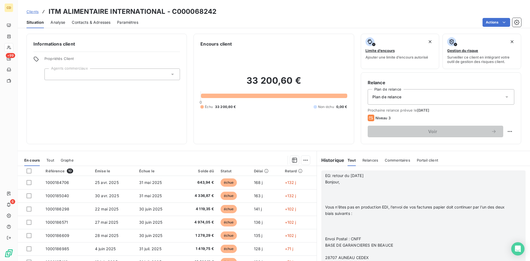
click at [325, 187] on p "﻿" at bounding box center [416, 188] width 182 height 6
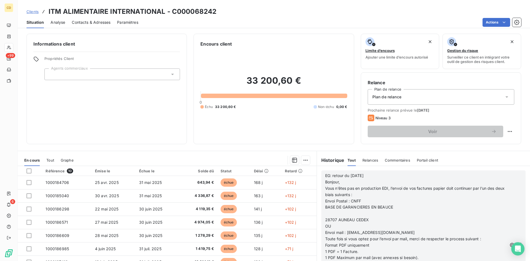
scroll to position [1077, 0]
click at [427, 251] on p "1 PDF = 1 Facture." at bounding box center [416, 252] width 182 height 6
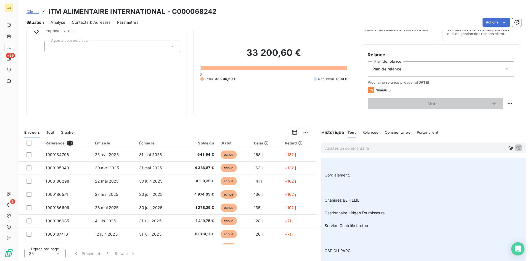
scroll to position [1203, 0]
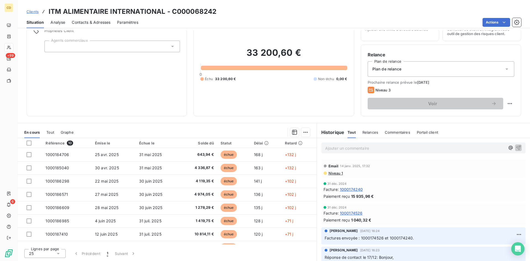
click at [376, 147] on p "Ajouter un commentaire ﻿" at bounding box center [415, 148] width 180 height 7
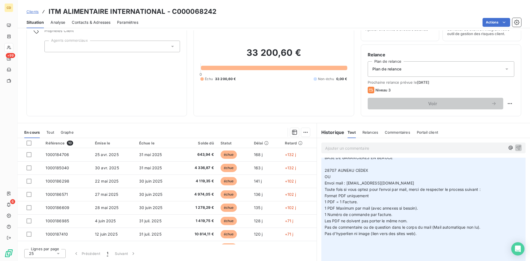
scroll to position [0, 0]
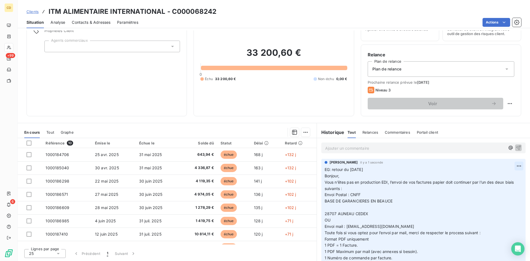
click at [510, 163] on html "CD +99 6 Clients ITM ALIMENTAIRE INTERNATIONAL - C000068242 Situation Analyse C…" at bounding box center [265, 130] width 530 height 261
click at [494, 179] on div "Editer" at bounding box center [497, 178] width 31 height 9
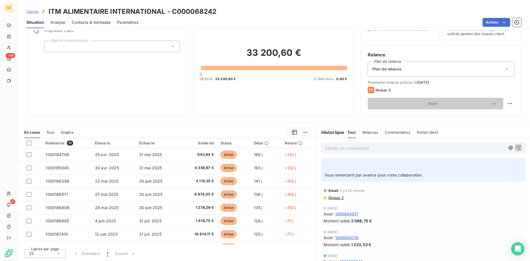
scroll to position [83, 0]
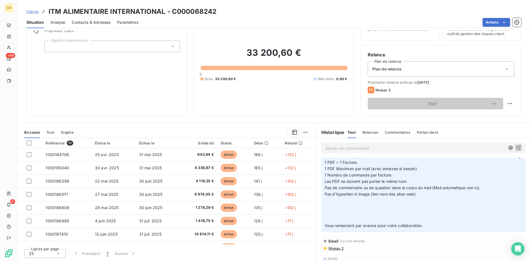
click at [321, 200] on div "[PERSON_NAME] il y a 16 secondes EG: retour du [DATE] Bonjour, Vous n’êtes pas …" at bounding box center [423, 154] width 204 height 156
click at [325, 201] on span at bounding box center [325, 200] width 1 height 5
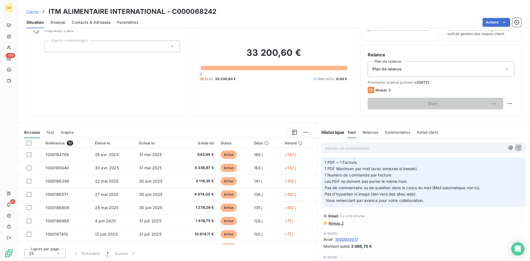
click at [371, 149] on p "Ajouter un commentaire ﻿" at bounding box center [415, 148] width 180 height 7
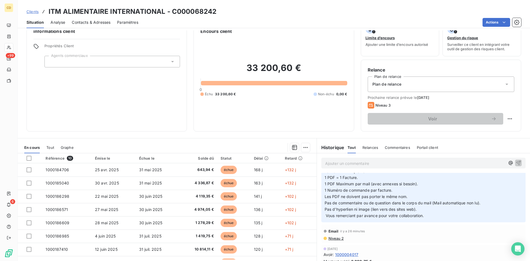
scroll to position [0, 0]
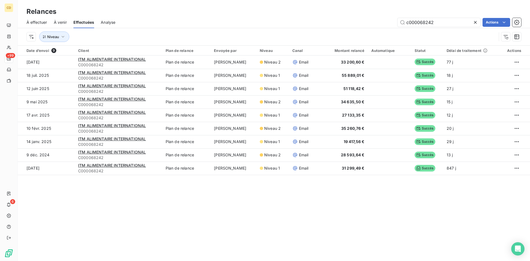
click at [39, 22] on span "À effectuer" at bounding box center [37, 23] width 21 height 6
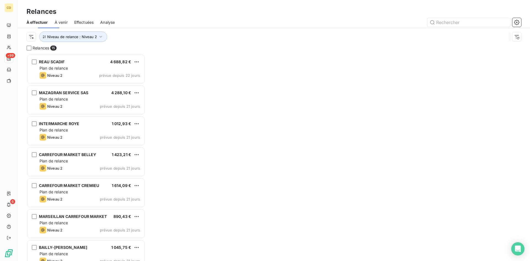
scroll to position [203, 115]
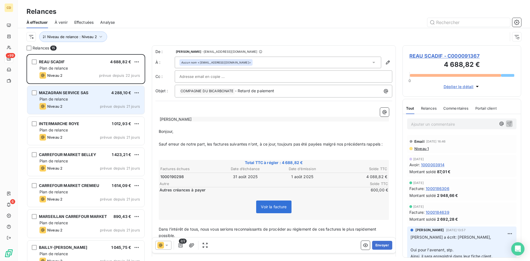
click at [80, 94] on span "MAZAGRAN SERVICE SAS" at bounding box center [63, 92] width 49 height 5
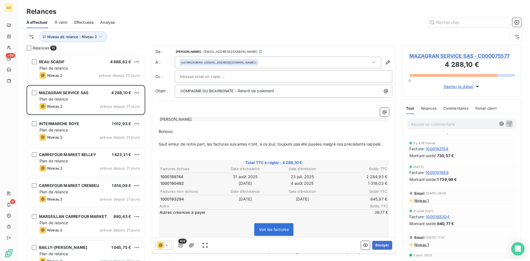
scroll to position [55, 0]
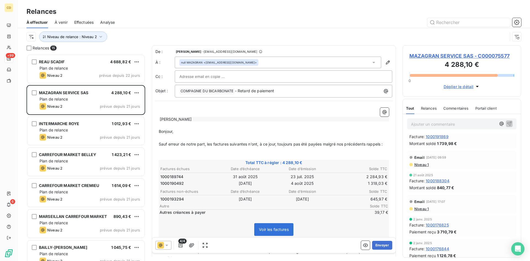
click at [424, 166] on span "Niveau 1" at bounding box center [421, 164] width 15 height 4
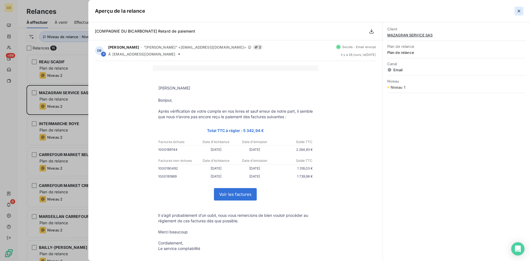
click at [517, 11] on icon "button" at bounding box center [519, 11] width 6 height 6
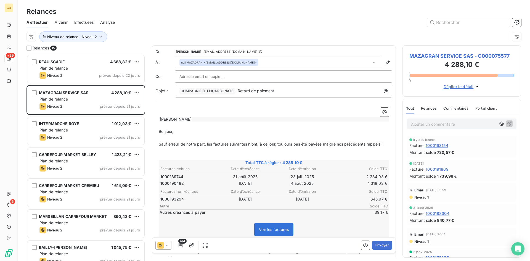
scroll to position [0, 0]
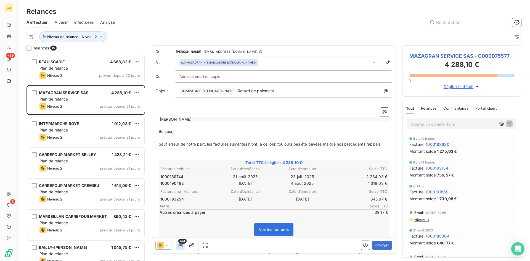
click at [180, 246] on icon "button" at bounding box center [181, 245] width 6 height 6
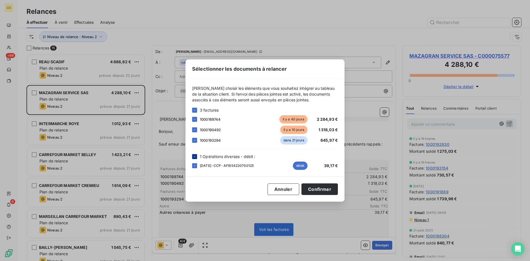
click at [194, 157] on icon at bounding box center [194, 156] width 3 height 3
click at [320, 187] on button "Confirmer" at bounding box center [320, 189] width 36 height 12
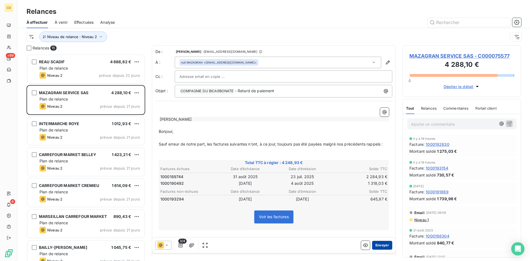
click at [381, 244] on button "Envoyer" at bounding box center [382, 245] width 20 height 9
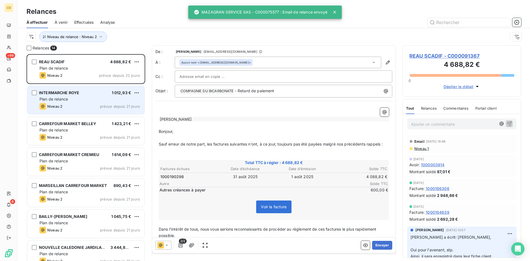
click at [64, 101] on span "Plan de relance" at bounding box center [53, 99] width 28 height 5
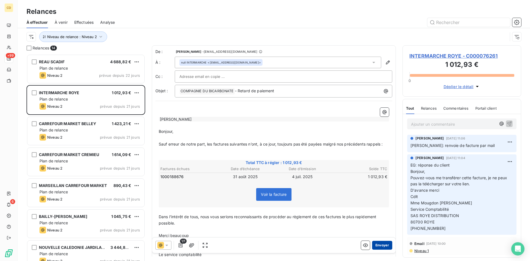
click at [379, 246] on button "Envoyer" at bounding box center [382, 245] width 20 height 9
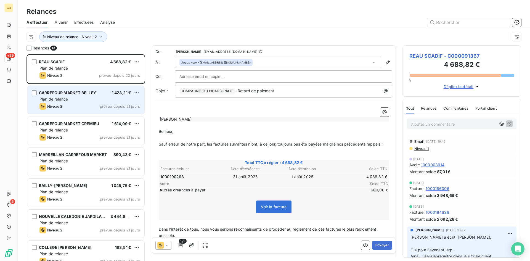
click at [67, 102] on div "Plan de relance" at bounding box center [89, 99] width 101 height 6
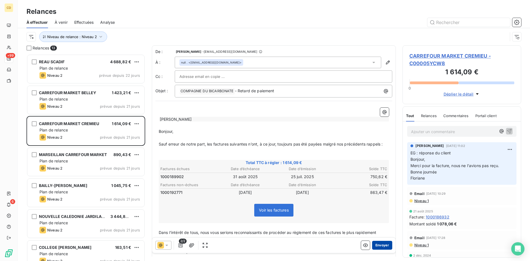
click at [377, 245] on button "Envoyer" at bounding box center [382, 245] width 20 height 9
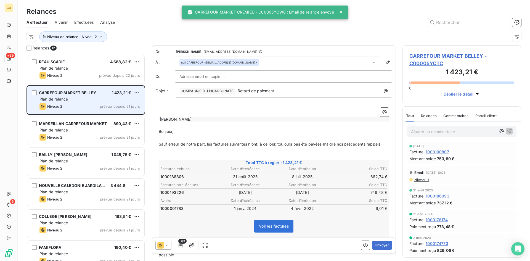
click at [70, 104] on div "Niveau 2 prévue depuis 21 jours" at bounding box center [89, 106] width 101 height 7
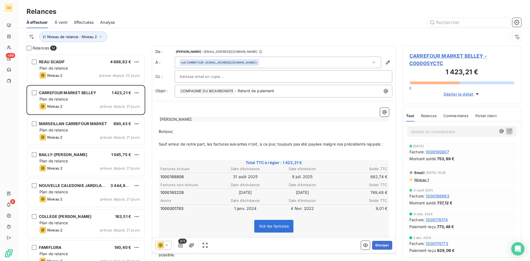
click at [420, 181] on span "Niveau 1" at bounding box center [421, 180] width 15 height 4
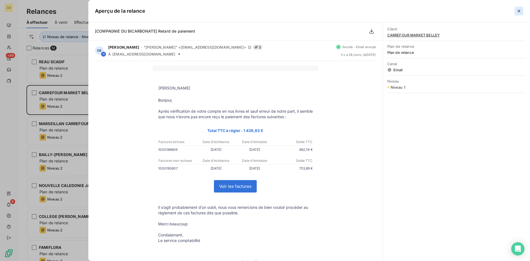
click at [517, 9] on icon "button" at bounding box center [519, 11] width 6 height 6
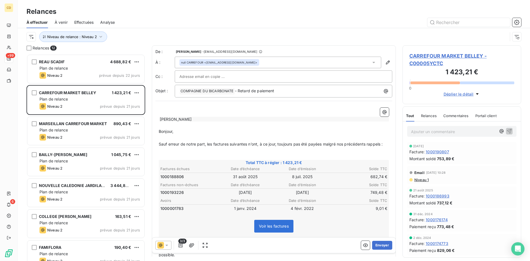
click at [180, 243] on span "3/3" at bounding box center [182, 241] width 8 height 5
click at [180, 244] on icon "button" at bounding box center [181, 245] width 4 height 4
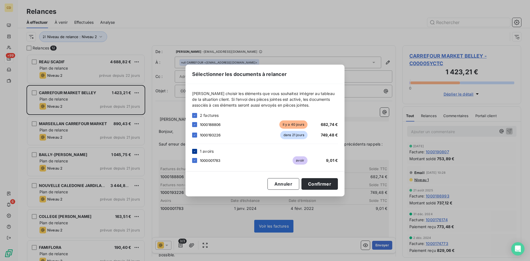
click at [194, 152] on icon at bounding box center [194, 151] width 3 height 3
click at [320, 182] on button "Confirmer" at bounding box center [320, 184] width 36 height 12
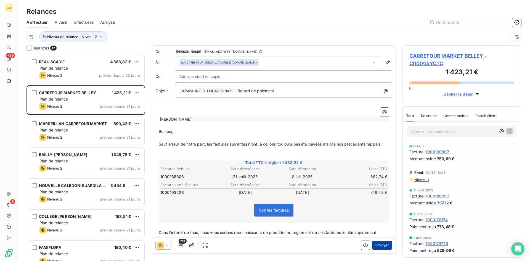
click at [376, 245] on button "Envoyer" at bounding box center [382, 245] width 20 height 9
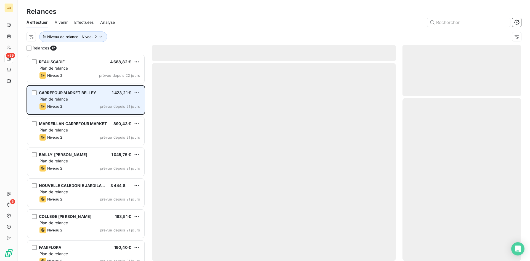
click at [91, 104] on div "Niveau 2 prévue depuis 21 jours" at bounding box center [89, 106] width 101 height 7
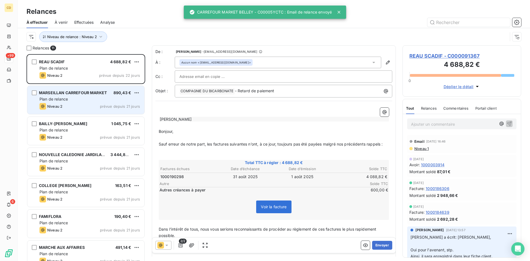
click at [85, 102] on div "MARSEILLAN CARREFOUR MARKET 890,43 € Plan de relance Niveau 2 prévue depuis 21 …" at bounding box center [85, 100] width 117 height 28
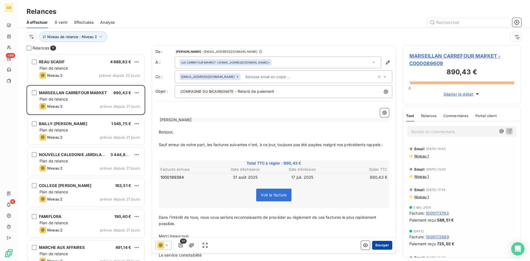
click at [378, 246] on button "Envoyer" at bounding box center [382, 245] width 20 height 9
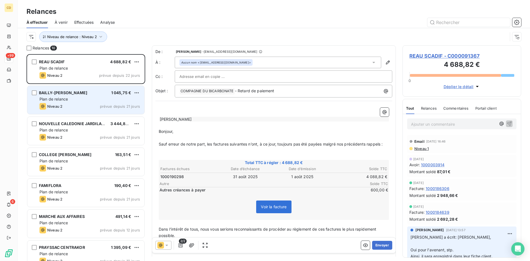
click at [69, 97] on div "Plan de relance" at bounding box center [89, 99] width 101 height 6
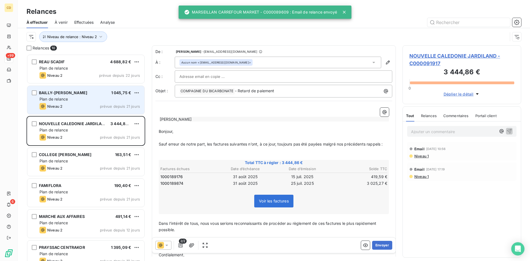
click at [69, 97] on div "Plan de relance" at bounding box center [89, 99] width 101 height 6
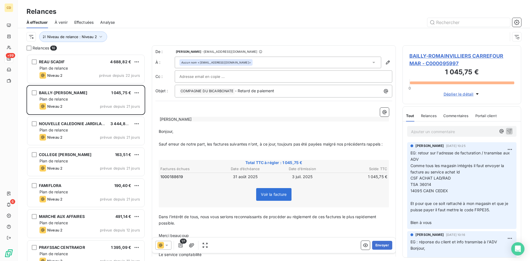
click at [273, 195] on span "Voir la facture" at bounding box center [274, 194] width 26 height 5
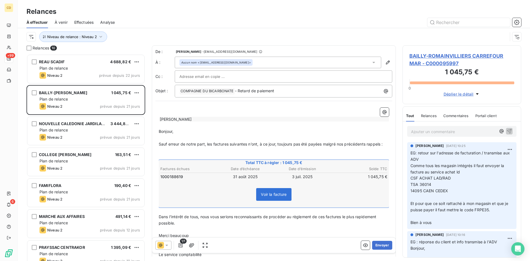
click at [268, 195] on span "Voir la facture" at bounding box center [274, 194] width 26 height 5
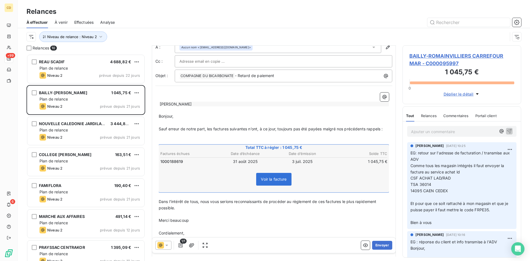
scroll to position [44, 0]
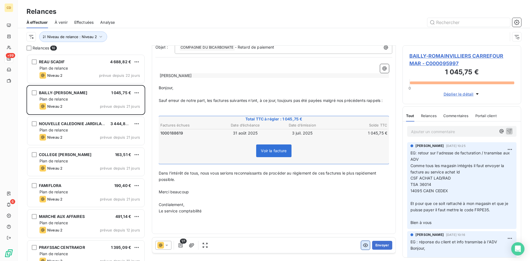
click at [363, 246] on icon "button" at bounding box center [366, 245] width 6 height 6
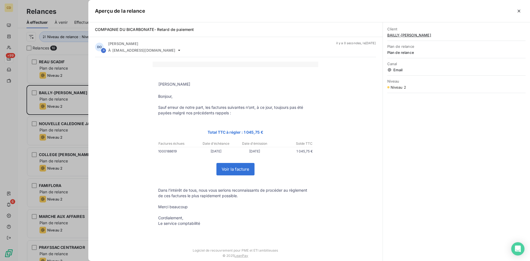
click at [229, 168] on link "Voir la facture" at bounding box center [236, 169] width 38 height 12
click at [518, 10] on icon "button" at bounding box center [519, 11] width 3 height 3
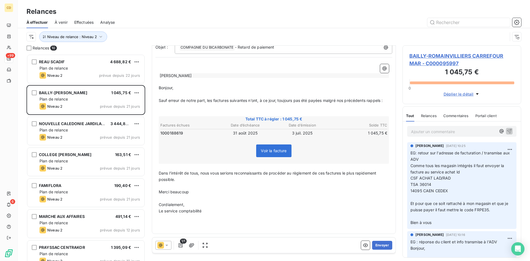
scroll to position [0, 0]
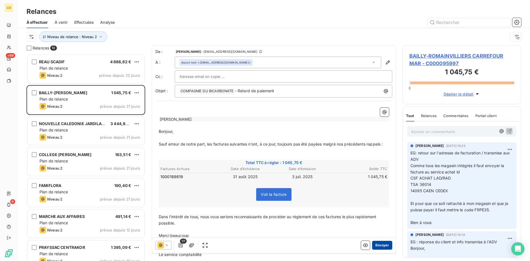
click at [377, 244] on button "Envoyer" at bounding box center [382, 245] width 20 height 9
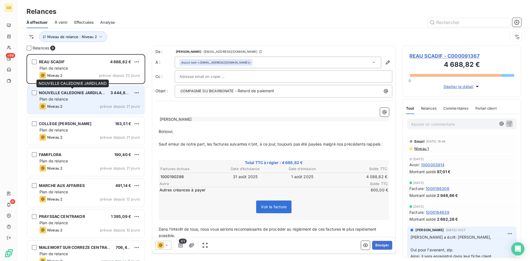
click at [66, 94] on span "NOUVELLE CALEDONIE JARDILAND" at bounding box center [73, 92] width 68 height 5
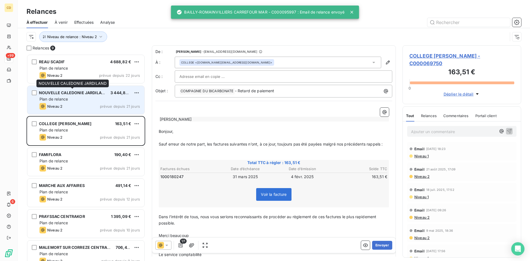
click at [58, 96] on div "NOUVELLE CALEDONIE JARDILAND" at bounding box center [72, 93] width 67 height 6
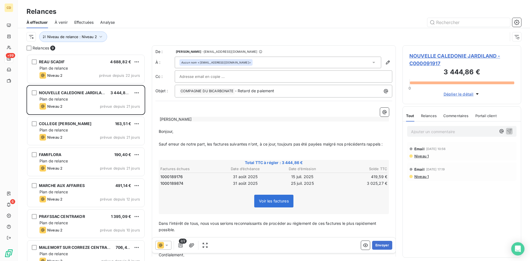
click at [84, 21] on span "Effectuées" at bounding box center [84, 23] width 20 height 6
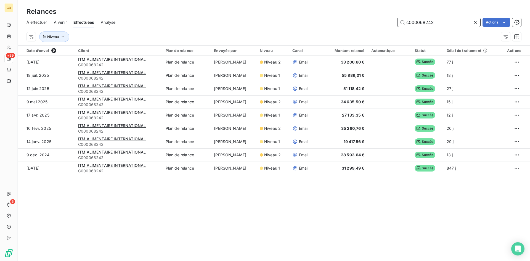
click at [437, 21] on input "c000068242" at bounding box center [439, 22] width 83 height 9
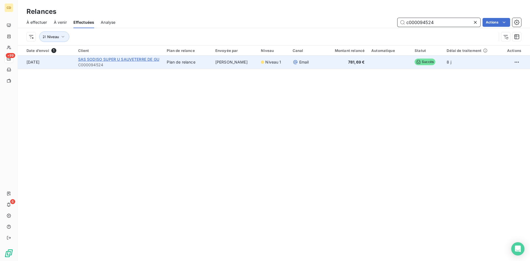
type input "c000094524"
click at [117, 61] on span "SAS SODISO SUPER U SAUVETERRE DE GU" at bounding box center [118, 59] width 81 height 5
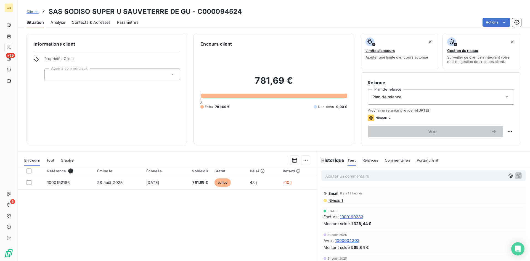
click at [340, 175] on p "Ajouter un commentaire ﻿" at bounding box center [415, 176] width 180 height 7
click at [373, 181] on div "EG: retour du [DATE]" at bounding box center [423, 175] width 204 height 10
click at [373, 179] on p "EG: retour du [DATE]" at bounding box center [415, 176] width 180 height 6
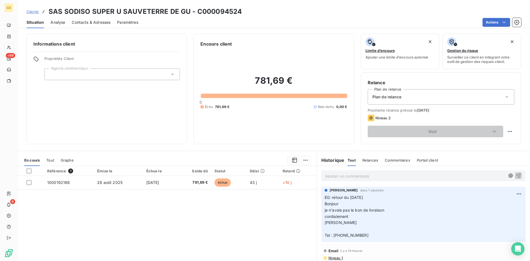
click at [328, 174] on p "Ajouter un commentaire ﻿" at bounding box center [415, 176] width 180 height 7
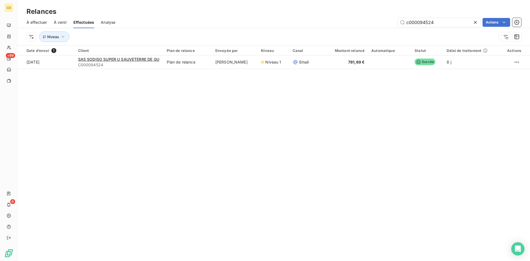
click at [30, 21] on span "À effectuer" at bounding box center [37, 23] width 21 height 6
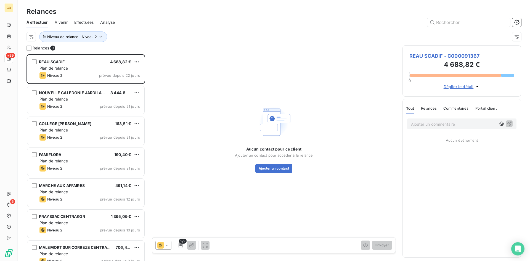
scroll to position [203, 115]
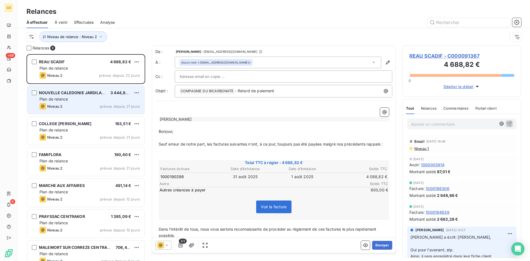
click at [65, 102] on div "NOUVELLE CALEDONIE JARDILAND 3 444,86 € Plan de relance Niveau 2 prévue depuis …" at bounding box center [85, 100] width 117 height 28
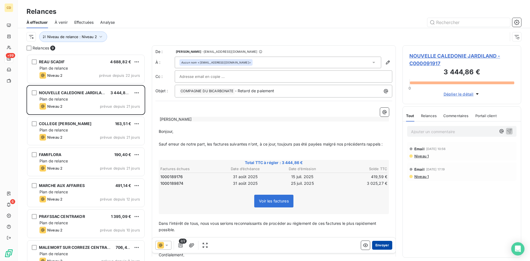
click at [374, 244] on button "Envoyer" at bounding box center [382, 245] width 20 height 9
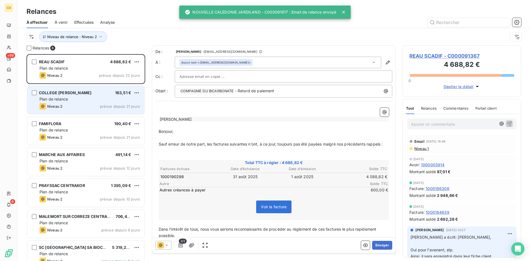
click at [65, 96] on div "Plan de relance" at bounding box center [89, 99] width 101 height 6
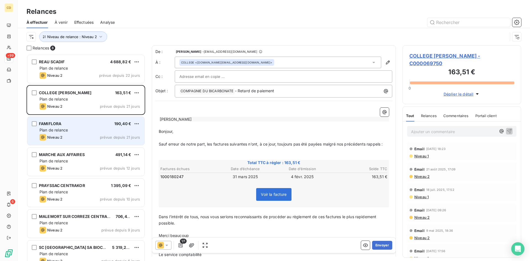
click at [64, 130] on span "Plan de relance" at bounding box center [53, 130] width 28 height 5
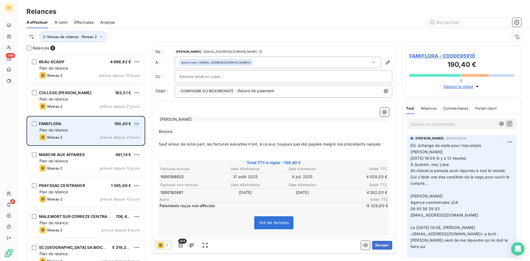
click at [137, 123] on html "CD +99 6 Relances À effectuer À venir Effectuées Analyse Niveau de relance : Ni…" at bounding box center [265, 130] width 530 height 261
click at [116, 144] on div "Passer cette action" at bounding box center [112, 144] width 49 height 9
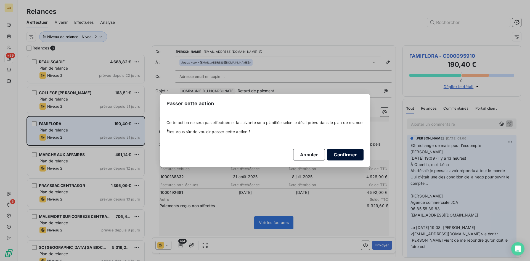
click at [342, 156] on button "Confirmer" at bounding box center [345, 155] width 36 height 12
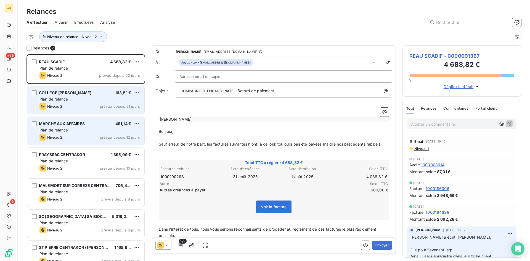
click at [91, 101] on div "Plan de relance" at bounding box center [89, 99] width 101 height 6
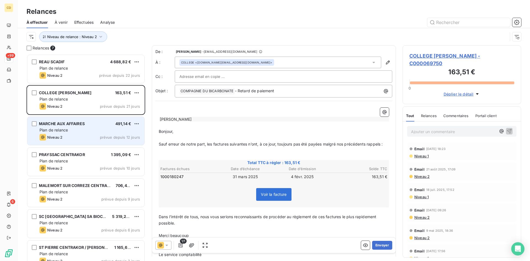
click at [430, 128] on p "Ajouter un commentaire ﻿" at bounding box center [453, 131] width 85 height 7
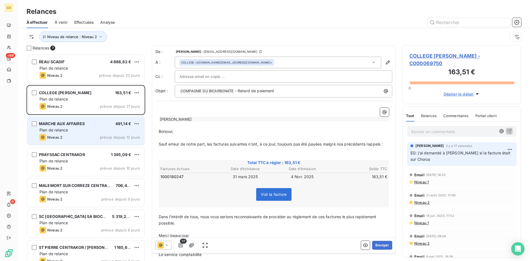
click at [446, 128] on p "Ajouter un commentaire ﻿" at bounding box center [453, 131] width 85 height 7
click at [480, 152] on div "[PERSON_NAME] il y a 28 secondes EG: j'ai demandé à [PERSON_NAME] si la facture…" at bounding box center [462, 154] width 118 height 26
click at [469, 150] on span "EG: j'ai demandé à [PERSON_NAME] si la facture était sur Chorus" at bounding box center [461, 155] width 101 height 11
click at [444, 128] on p "Ajouter un commentaire ﻿" at bounding box center [453, 131] width 85 height 7
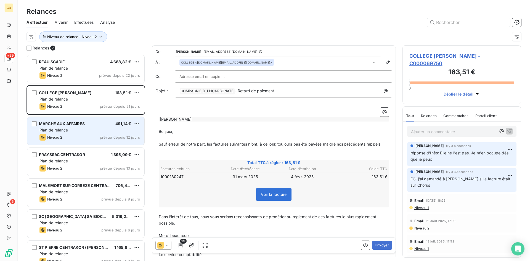
click at [60, 22] on span "À venir" at bounding box center [61, 23] width 13 height 6
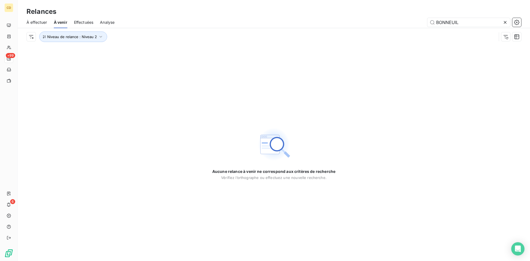
click at [81, 22] on span "Effectuées" at bounding box center [84, 23] width 20 height 6
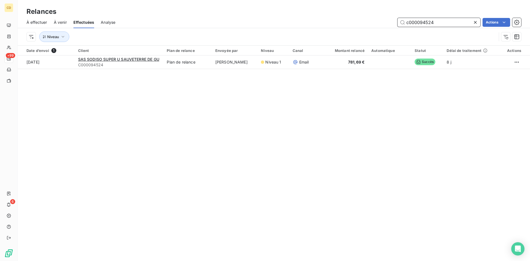
click at [445, 24] on input "c000094524" at bounding box center [439, 22] width 83 height 9
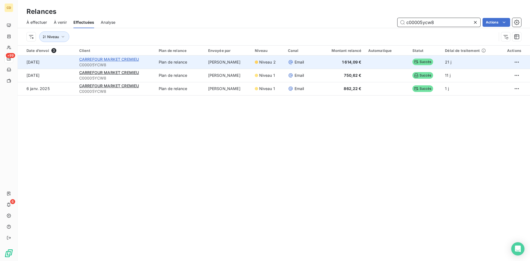
type input "c00005ycw8"
click at [111, 61] on span "CARREFOUR MARKET CREMIEU" at bounding box center [109, 59] width 60 height 5
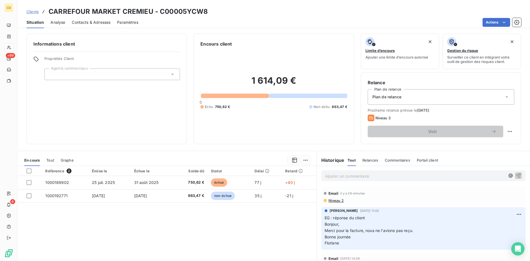
click at [332, 174] on p "Ajouter un commentaire ﻿" at bounding box center [415, 176] width 180 height 7
click at [343, 179] on p "EG: retour du client" at bounding box center [415, 176] width 180 height 6
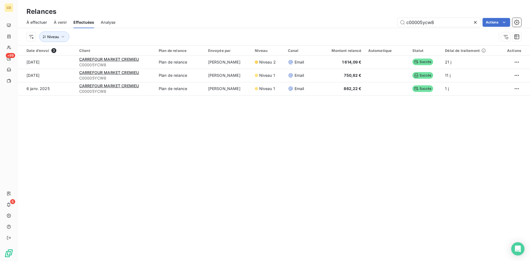
drag, startPoint x: 38, startPoint y: 23, endPoint x: 41, endPoint y: 26, distance: 4.1
click at [38, 23] on span "À effectuer" at bounding box center [37, 23] width 21 height 6
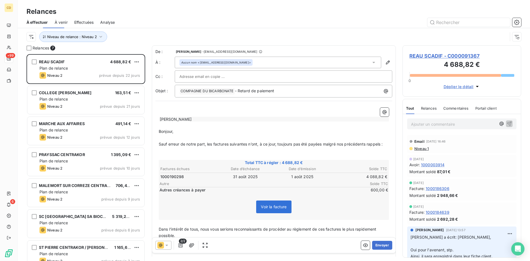
scroll to position [203, 115]
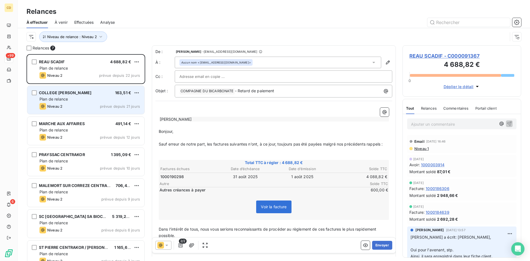
click at [70, 95] on div "COLLEGE [PERSON_NAME]" at bounding box center [65, 93] width 52 height 6
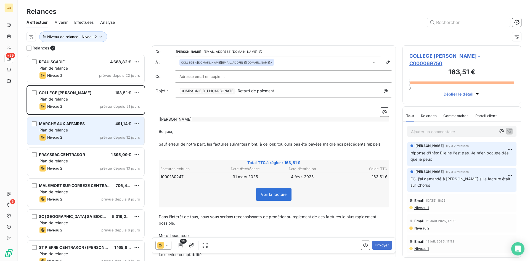
click at [77, 127] on div "Plan de relance" at bounding box center [89, 130] width 101 height 6
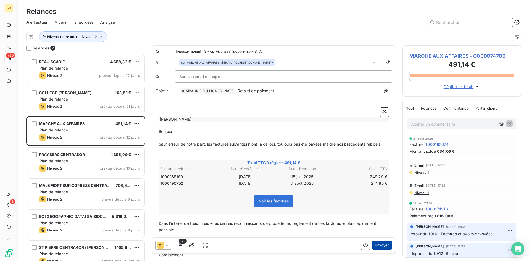
click at [380, 244] on button "Envoyer" at bounding box center [382, 245] width 20 height 9
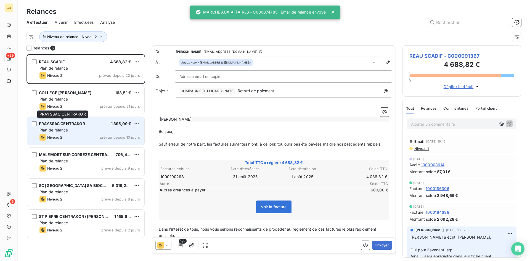
click at [68, 125] on span "PRAYSSAC CENTRAKOR" at bounding box center [62, 123] width 46 height 5
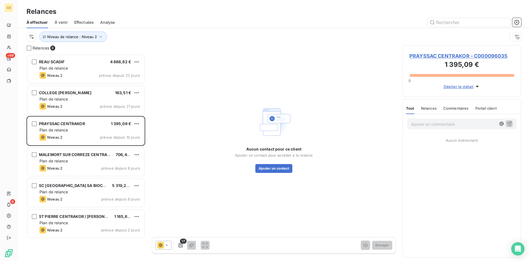
click at [440, 57] on span "PRAYSSAC CENTRAKOR - C000096035" at bounding box center [462, 55] width 105 height 7
click at [277, 170] on button "Ajouter un contact" at bounding box center [273, 168] width 37 height 9
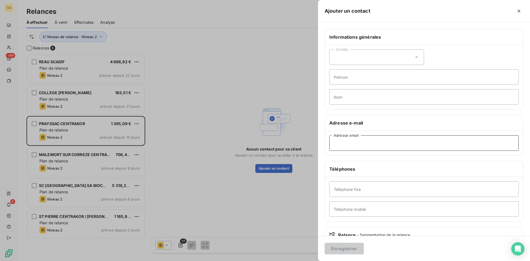
click at [367, 141] on input "Adresse email" at bounding box center [423, 142] width 189 height 15
paste input "[EMAIL_ADDRESS][DOMAIN_NAME]"
type input "[EMAIL_ADDRESS][DOMAIN_NAME]"
click at [325, 243] on button "Enregistrer" at bounding box center [344, 249] width 39 height 12
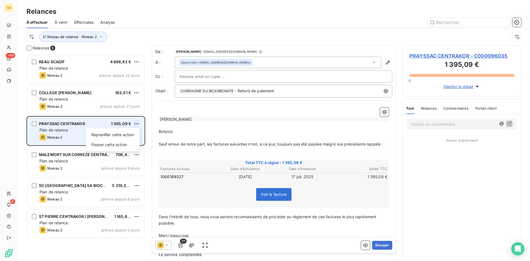
click at [135, 124] on html "CD +99 6 Relances À effectuer À venir Effectuées Analyse Niveau de relance : Ni…" at bounding box center [265, 130] width 530 height 261
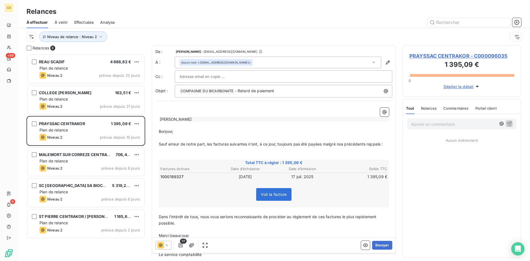
click at [55, 126] on html "CD +99 6 Relances À effectuer À venir Effectuées Analyse Niveau de relance : Ni…" at bounding box center [265, 130] width 530 height 261
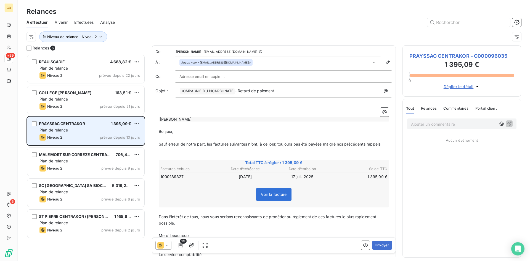
click at [57, 130] on span "Plan de relance" at bounding box center [53, 130] width 28 height 5
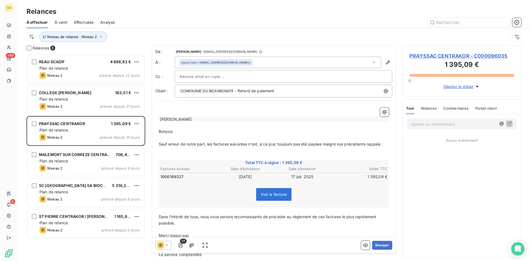
click at [448, 56] on span "PRAYSSAC CENTRAKOR - C000096035" at bounding box center [462, 55] width 105 height 7
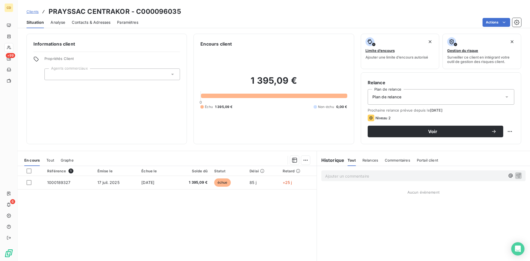
click at [387, 117] on span "Niveau 2" at bounding box center [383, 118] width 15 height 4
click at [504, 97] on icon at bounding box center [507, 97] width 6 height 6
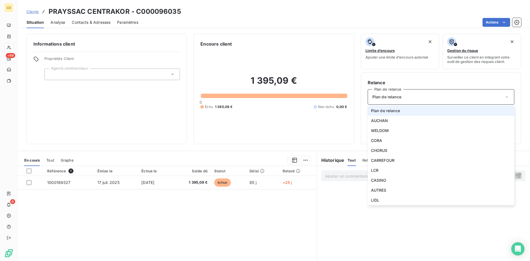
click at [504, 97] on icon at bounding box center [507, 97] width 6 height 6
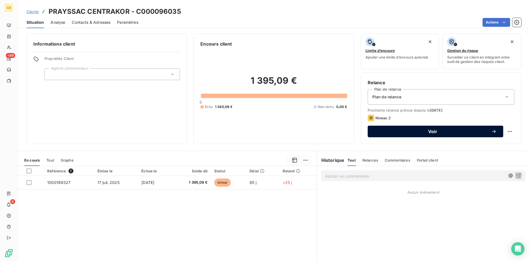
click at [495, 131] on button "Voir" at bounding box center [436, 132] width 136 height 12
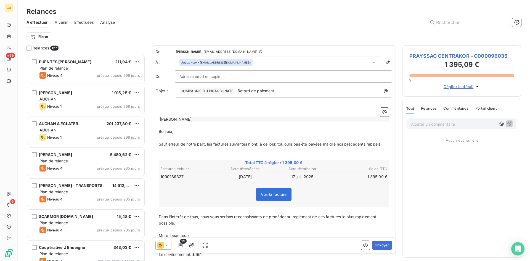
scroll to position [203, 115]
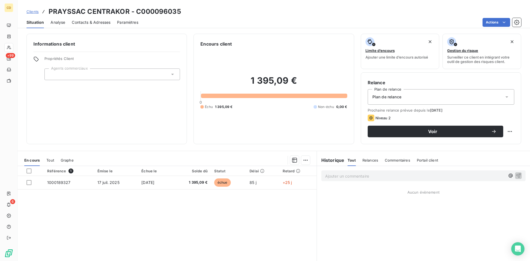
click at [410, 111] on span "Prochaine relance prévue depuis le [DATE]" at bounding box center [441, 110] width 147 height 4
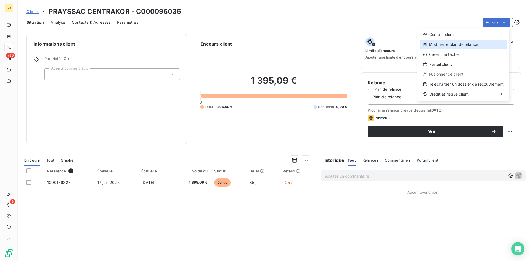
click at [458, 42] on div "Modifier le plan de relance" at bounding box center [464, 44] width 88 height 9
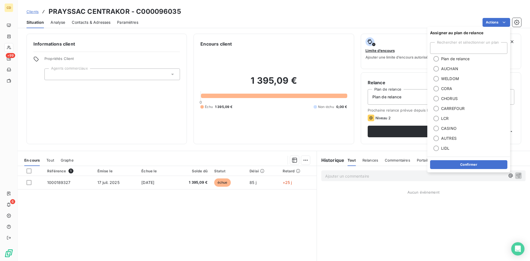
click at [451, 18] on div "Actions" at bounding box center [333, 22] width 376 height 9
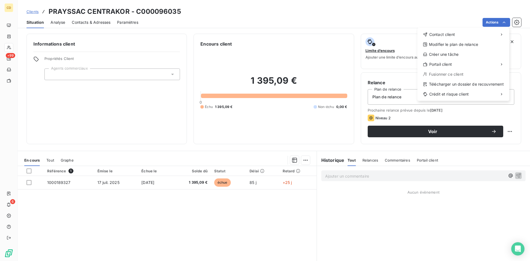
click at [419, 19] on html "CD +99 6 Clients PRAYSSAC CENTRAKOR - C000096035 Situation Analyse Contacts & A…" at bounding box center [265, 130] width 530 height 261
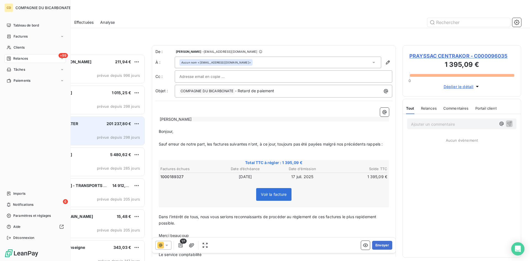
scroll to position [203, 115]
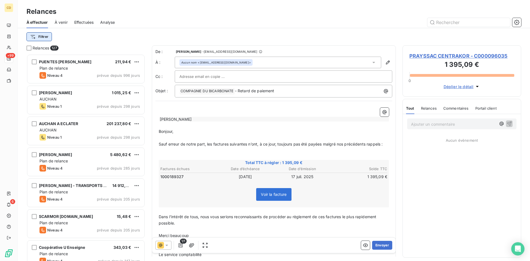
click at [39, 37] on html "CD +99 6 Relances À effectuer À venir Effectuées Analyse Filtrer Relances 127 P…" at bounding box center [265, 130] width 530 height 261
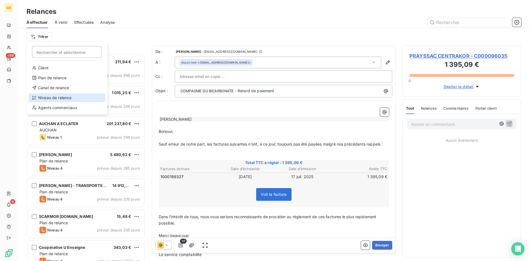
click at [58, 99] on div "Niveau de relance" at bounding box center [67, 97] width 76 height 9
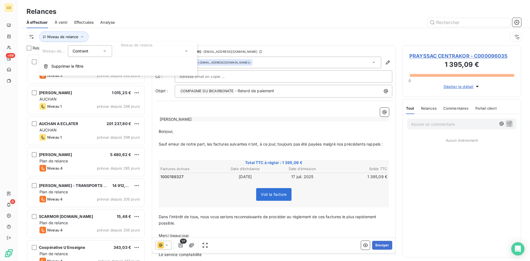
click at [187, 51] on icon at bounding box center [187, 51] width 6 height 6
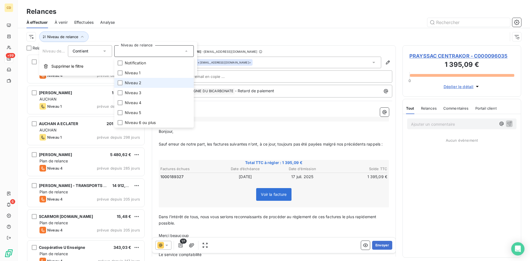
click at [138, 83] on span "Niveau 2" at bounding box center [133, 83] width 17 height 6
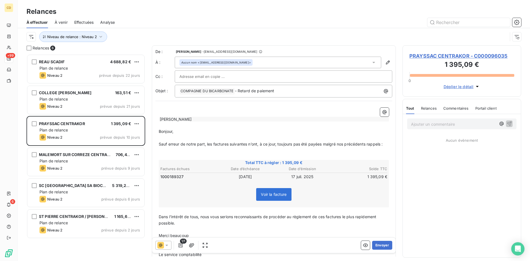
click at [199, 31] on div "Niveau de relance : Niveau 2" at bounding box center [274, 36] width 495 height 17
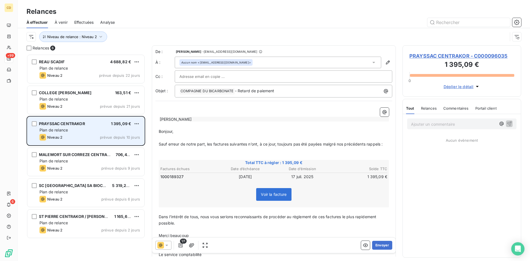
click at [121, 136] on span "prévue depuis 10 jours" at bounding box center [120, 137] width 40 height 4
click at [32, 124] on div "grid" at bounding box center [34, 123] width 5 height 5
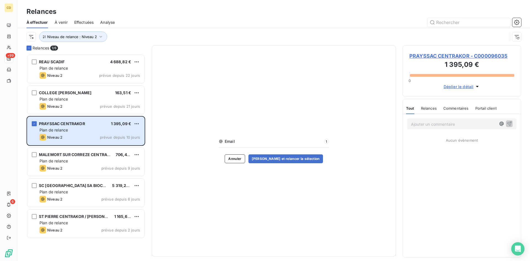
click at [458, 86] on span "Déplier le détail" at bounding box center [459, 87] width 30 height 6
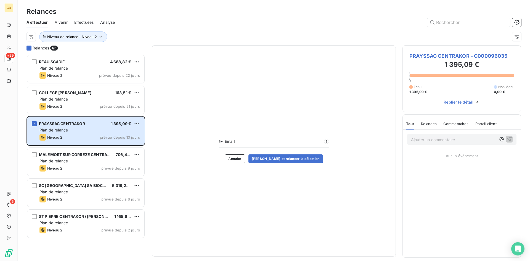
click at [458, 104] on span "Replier le détail" at bounding box center [459, 102] width 30 height 6
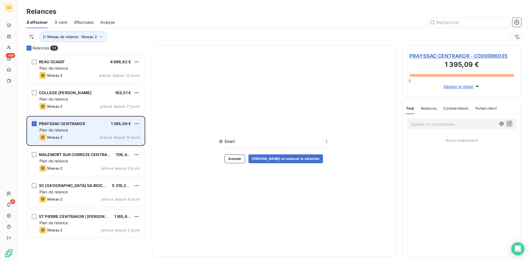
click at [32, 121] on div "PRAYSSAC CENTRAKOR 1 395,09 € Plan de relance Niveau 2 prévue depuis 10 jours" at bounding box center [85, 131] width 117 height 28
click at [34, 123] on icon "grid" at bounding box center [34, 123] width 3 height 3
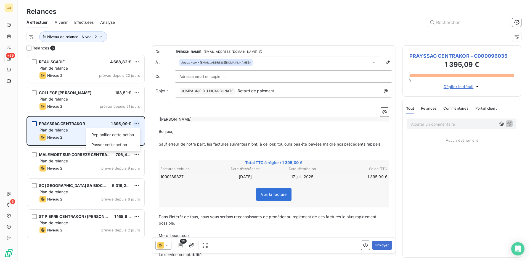
click at [136, 122] on html "CD +99 6 Relances À effectuer À venir Effectuées Analyse Niveau de relance : Ni…" at bounding box center [265, 130] width 530 height 261
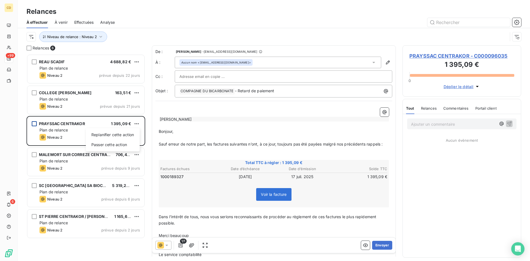
click at [166, 245] on html "CD +99 6 Relances À effectuer À venir Effectuées Analyse Niveau de relance : Ni…" at bounding box center [265, 130] width 530 height 261
click at [166, 245] on icon at bounding box center [167, 245] width 6 height 6
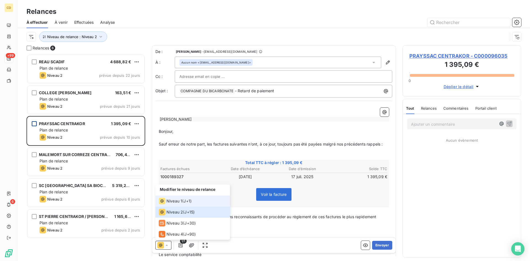
click at [171, 201] on span "Niveau 1" at bounding box center [175, 201] width 16 height 6
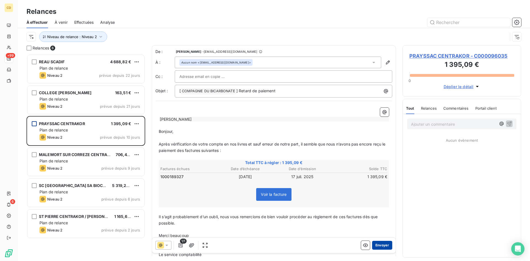
click at [378, 245] on button "Envoyer" at bounding box center [382, 245] width 20 height 9
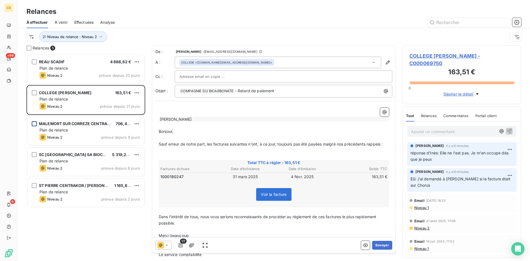
click at [82, 20] on span "Effectuées" at bounding box center [84, 23] width 20 height 6
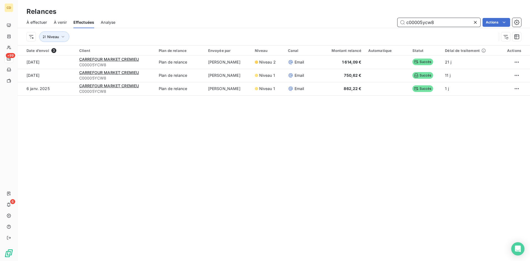
drag, startPoint x: 406, startPoint y: 22, endPoint x: 328, endPoint y: 22, distance: 77.6
click at [328, 22] on div "c00005ycw8 Actions" at bounding box center [321, 22] width 399 height 9
type input "centrako"
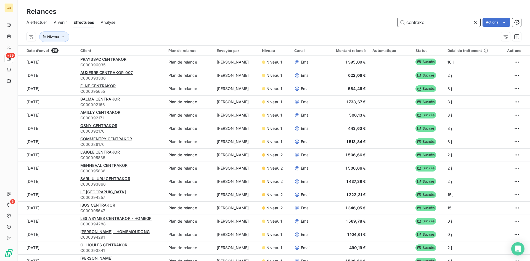
click at [35, 22] on span "À effectuer" at bounding box center [37, 23] width 21 height 6
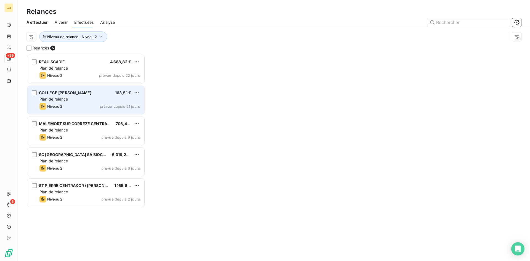
scroll to position [203, 115]
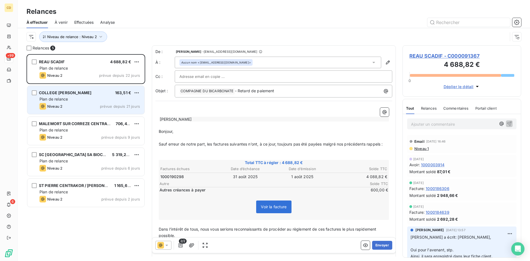
click at [56, 97] on span "Plan de relance" at bounding box center [53, 99] width 28 height 5
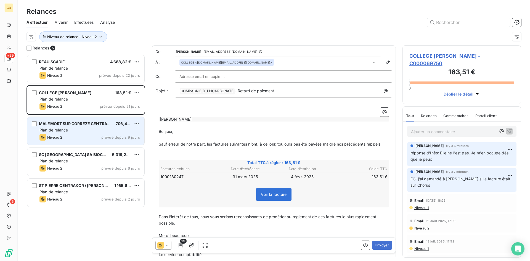
click at [60, 130] on span "Plan de relance" at bounding box center [53, 130] width 28 height 5
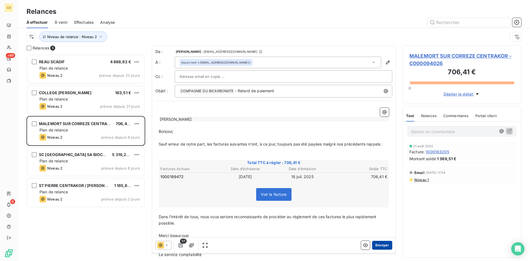
click at [379, 245] on button "Envoyer" at bounding box center [382, 245] width 20 height 9
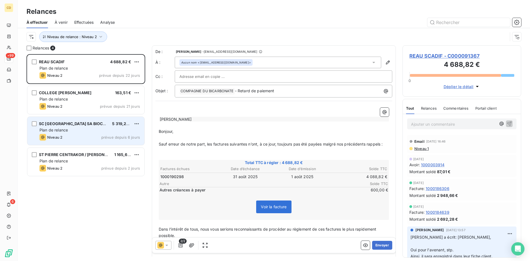
click at [65, 128] on span "Plan de relance" at bounding box center [53, 130] width 28 height 5
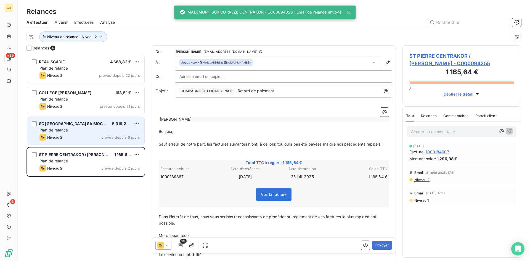
click at [65, 128] on span "Plan de relance" at bounding box center [53, 130] width 28 height 5
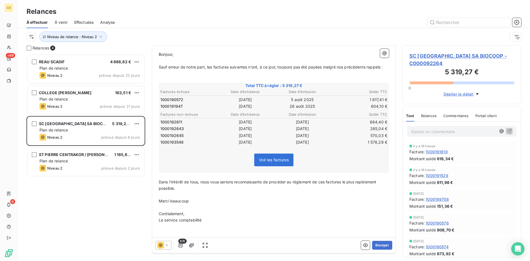
scroll to position [83, 0]
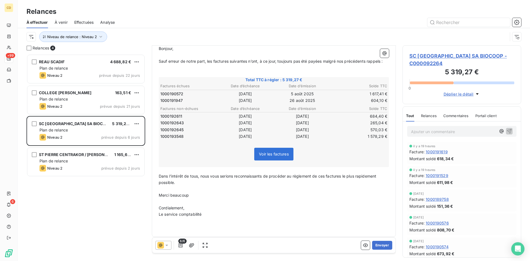
click at [166, 246] on icon at bounding box center [167, 245] width 6 height 6
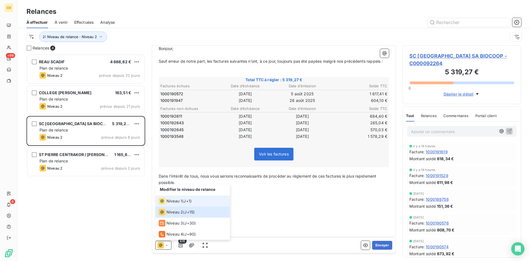
click at [171, 201] on span "Niveau 1" at bounding box center [175, 201] width 16 height 6
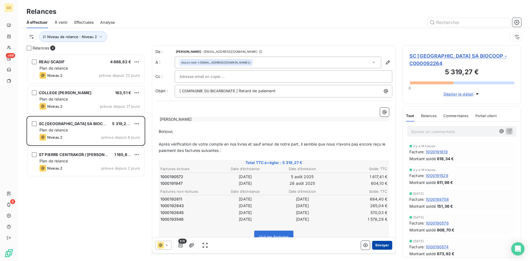
click at [379, 244] on button "Envoyer" at bounding box center [382, 245] width 20 height 9
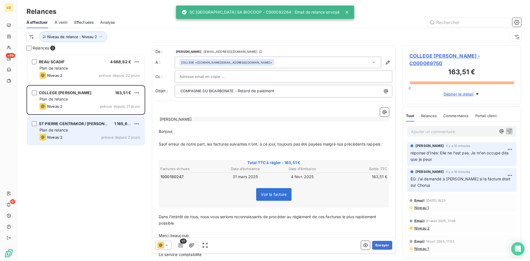
click at [63, 123] on span "ST PIERRE CENTRAKOR / [PERSON_NAME]" at bounding box center [79, 123] width 81 height 5
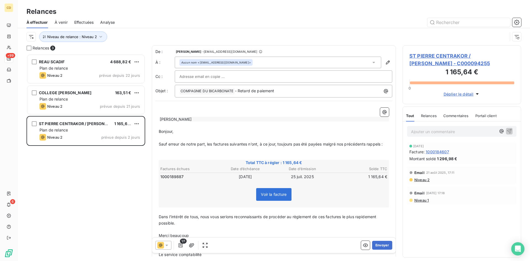
click at [168, 245] on icon at bounding box center [167, 245] width 6 height 6
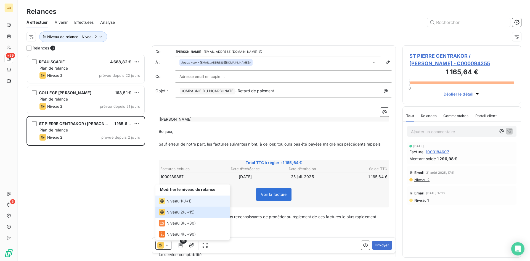
click at [172, 202] on span "Niveau 1" at bounding box center [175, 201] width 16 height 6
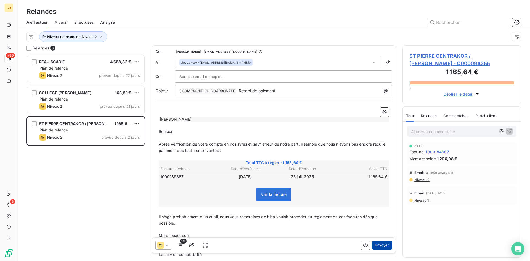
click at [379, 244] on button "Envoyer" at bounding box center [382, 245] width 20 height 9
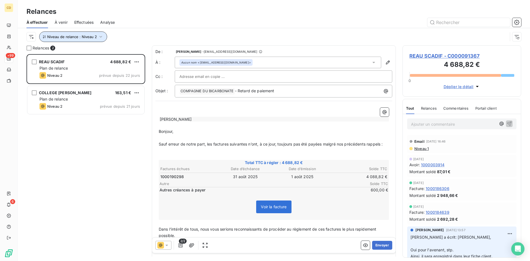
click at [99, 36] on icon "button" at bounding box center [100, 37] width 3 height 2
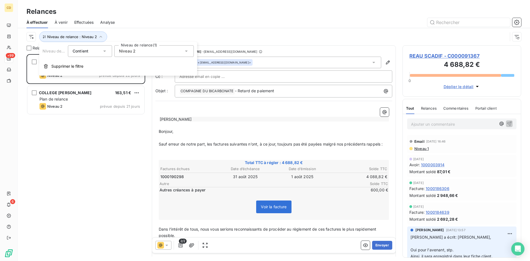
click at [187, 51] on icon at bounding box center [186, 51] width 3 height 1
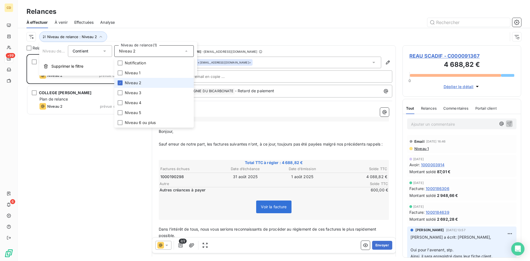
click at [136, 83] on span "Niveau 2" at bounding box center [133, 83] width 17 height 6
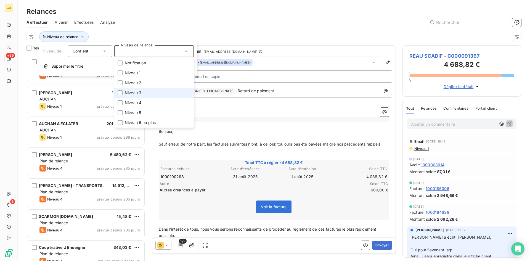
click at [134, 89] on li "Niveau 3" at bounding box center [154, 93] width 80 height 10
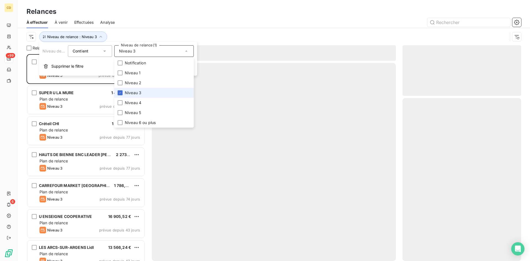
scroll to position [203, 115]
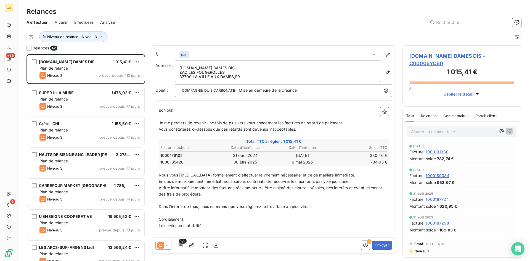
click at [197, 33] on div "Niveau de relance : Niveau 3" at bounding box center [267, 36] width 481 height 10
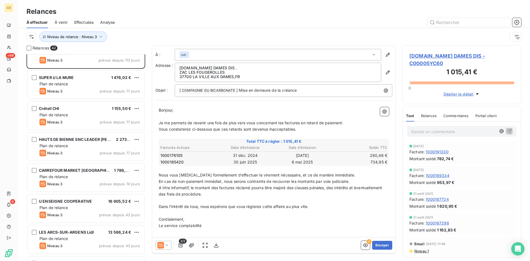
scroll to position [0, 0]
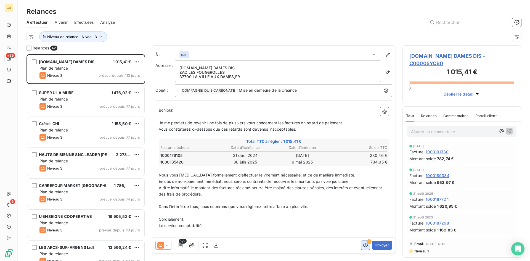
click at [363, 243] on icon "button" at bounding box center [366, 245] width 6 height 6
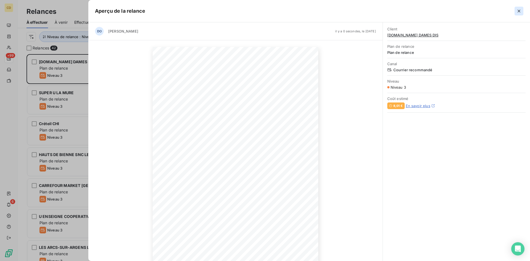
click at [519, 10] on icon "button" at bounding box center [519, 11] width 6 height 6
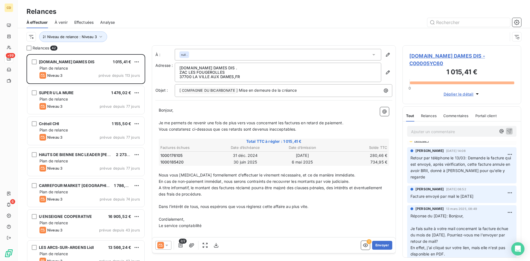
scroll to position [83, 0]
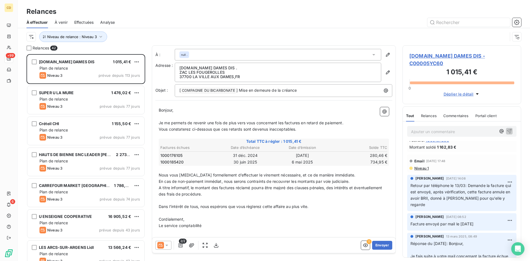
click at [167, 246] on icon at bounding box center [166, 245] width 3 height 1
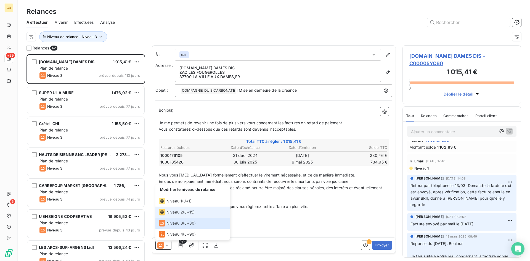
click at [171, 213] on span "Niveau 2" at bounding box center [175, 212] width 17 height 6
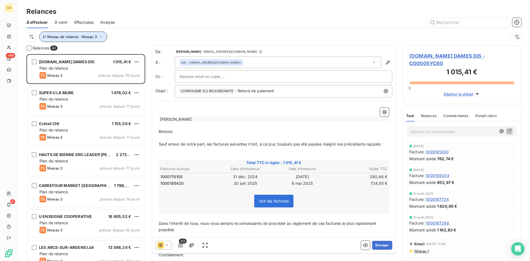
click at [98, 36] on icon "button" at bounding box center [101, 37] width 6 height 6
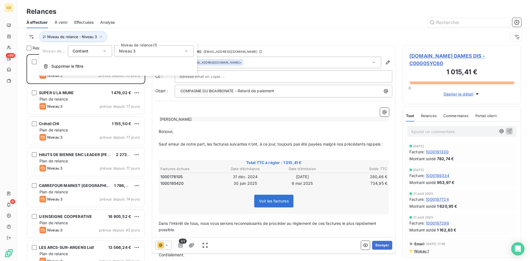
click at [185, 51] on icon at bounding box center [186, 51] width 3 height 1
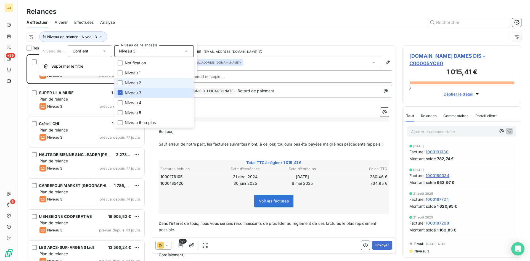
click at [139, 83] on span "Niveau 2" at bounding box center [133, 83] width 17 height 6
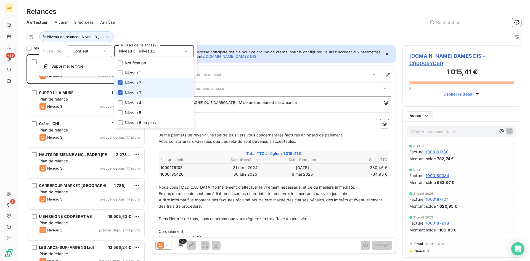
scroll to position [203, 115]
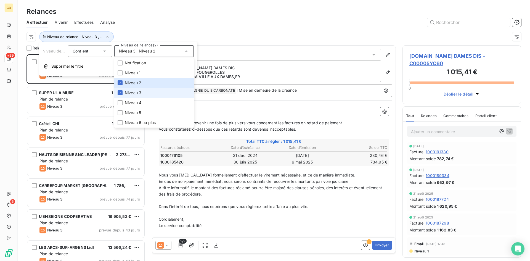
click at [124, 92] on li "Niveau 3" at bounding box center [154, 93] width 80 height 10
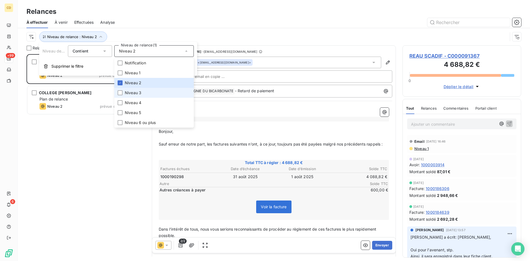
scroll to position [203, 115]
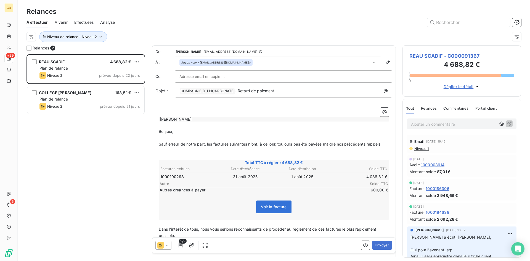
click at [100, 134] on div "REAU SCADIF 4 688,82 € Plan de relance Niveau 2 prévue depuis 22 jours COLLEGE …" at bounding box center [86, 157] width 119 height 207
